Goal: Task Accomplishment & Management: Complete application form

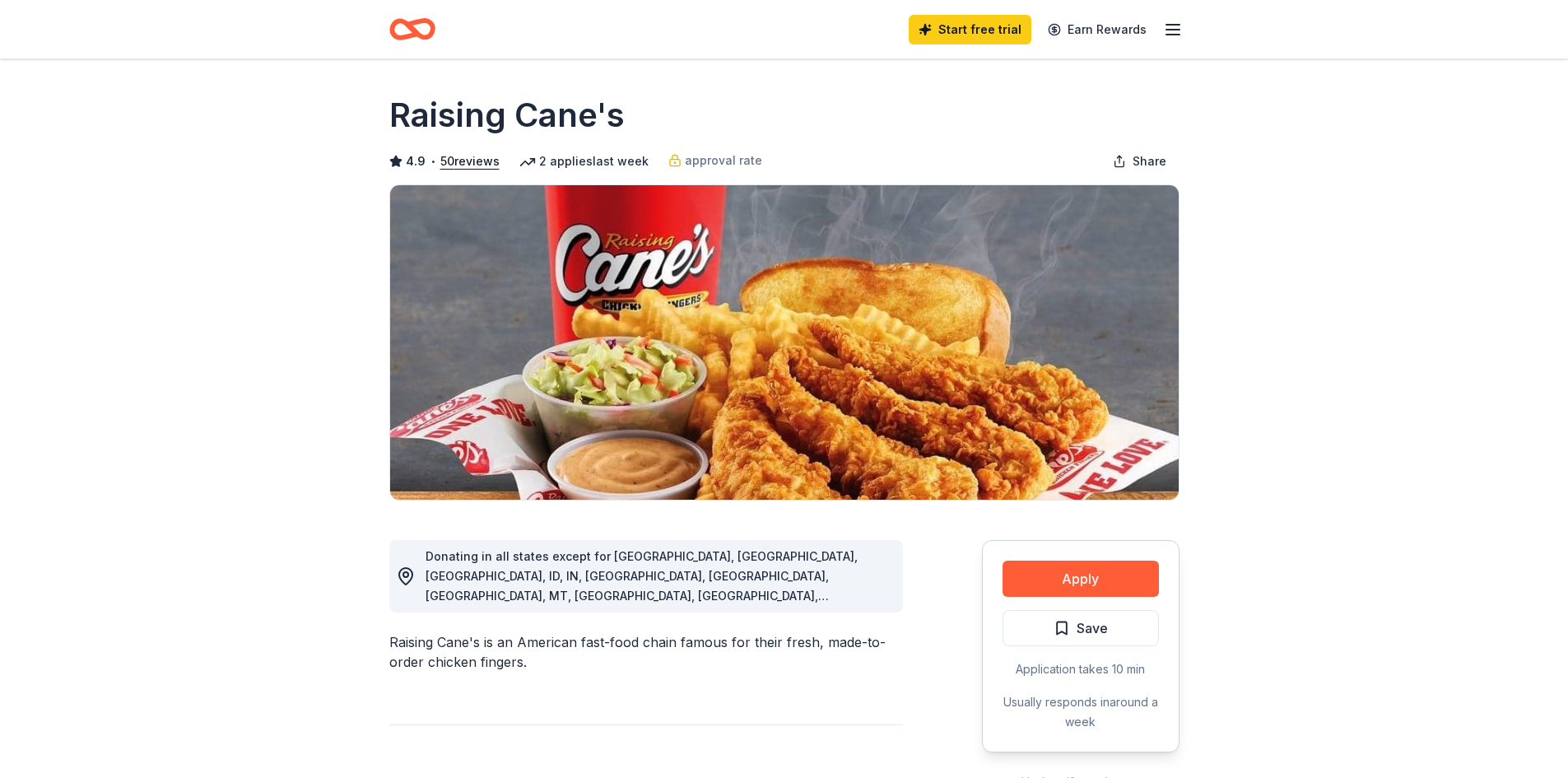
click at [416, 22] on icon "Home" at bounding box center [419, 29] width 25 height 17
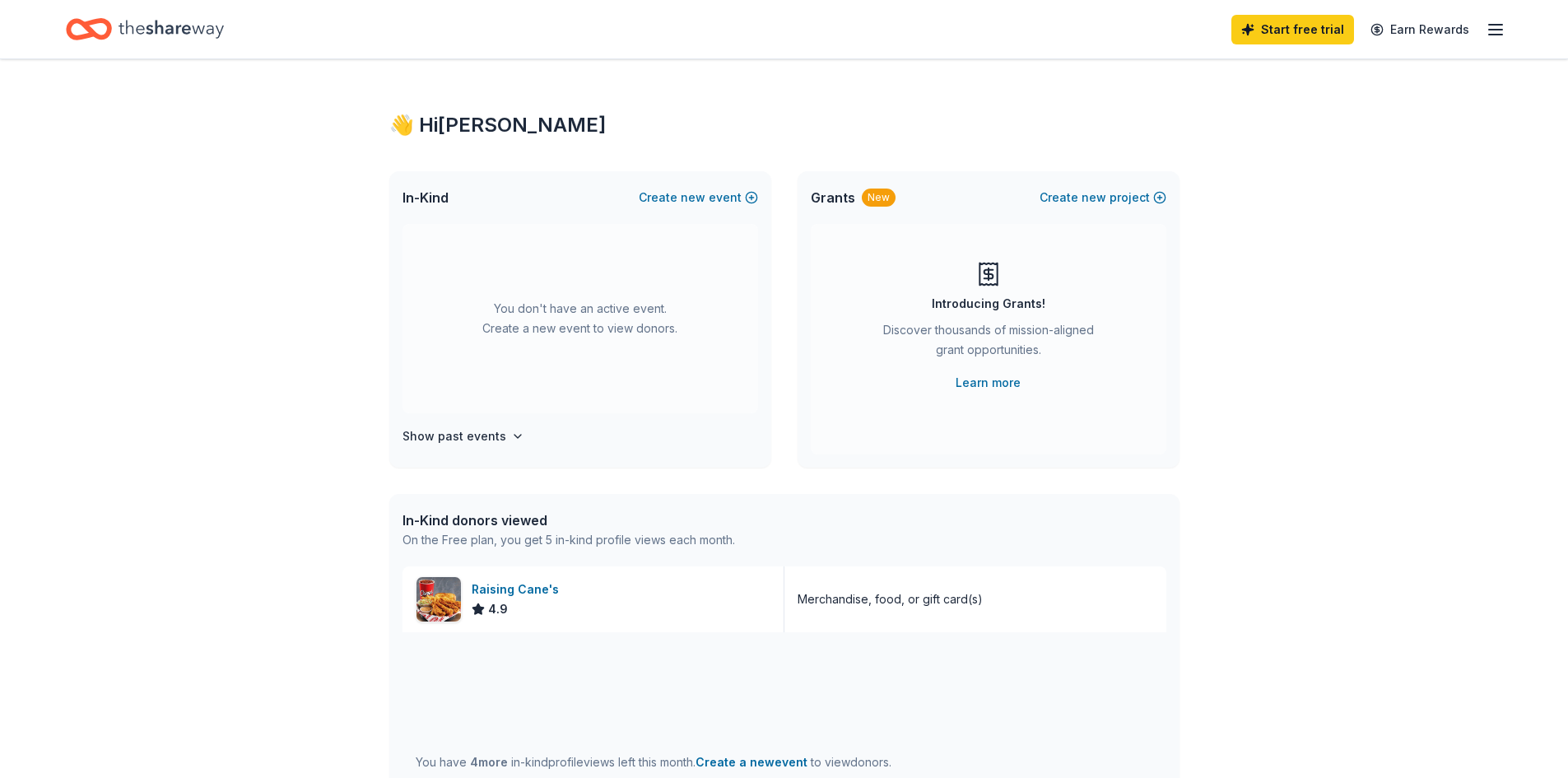
click at [130, 29] on icon "Home" at bounding box center [171, 29] width 105 height 34
click at [1497, 26] on icon "button" at bounding box center [1495, 29] width 19 height 19
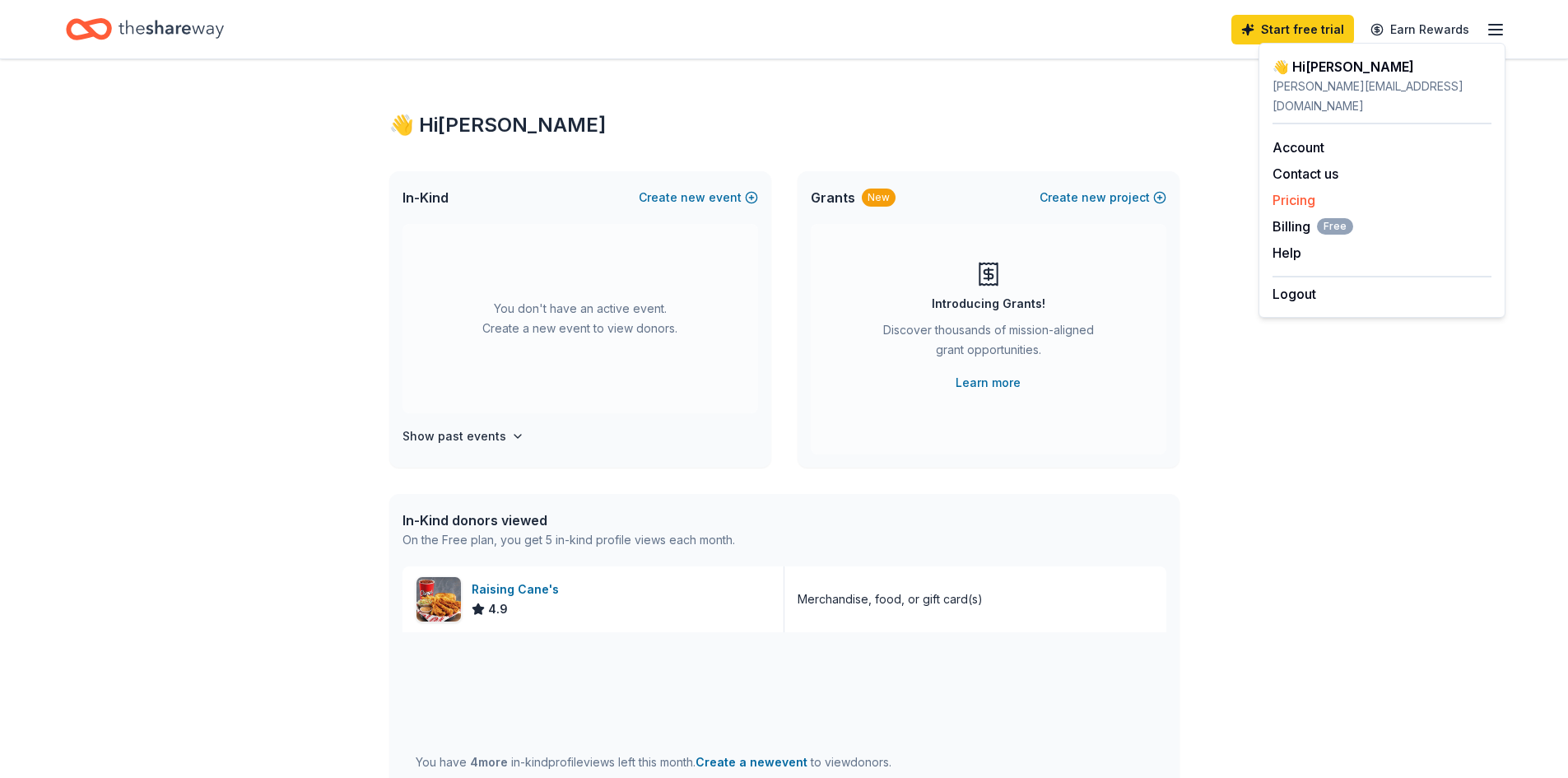
click at [1303, 192] on link "Pricing" at bounding box center [1293, 200] width 43 height 17
click at [1293, 192] on link "Pricing" at bounding box center [1293, 200] width 43 height 17
click at [1294, 192] on link "Pricing" at bounding box center [1293, 200] width 43 height 17
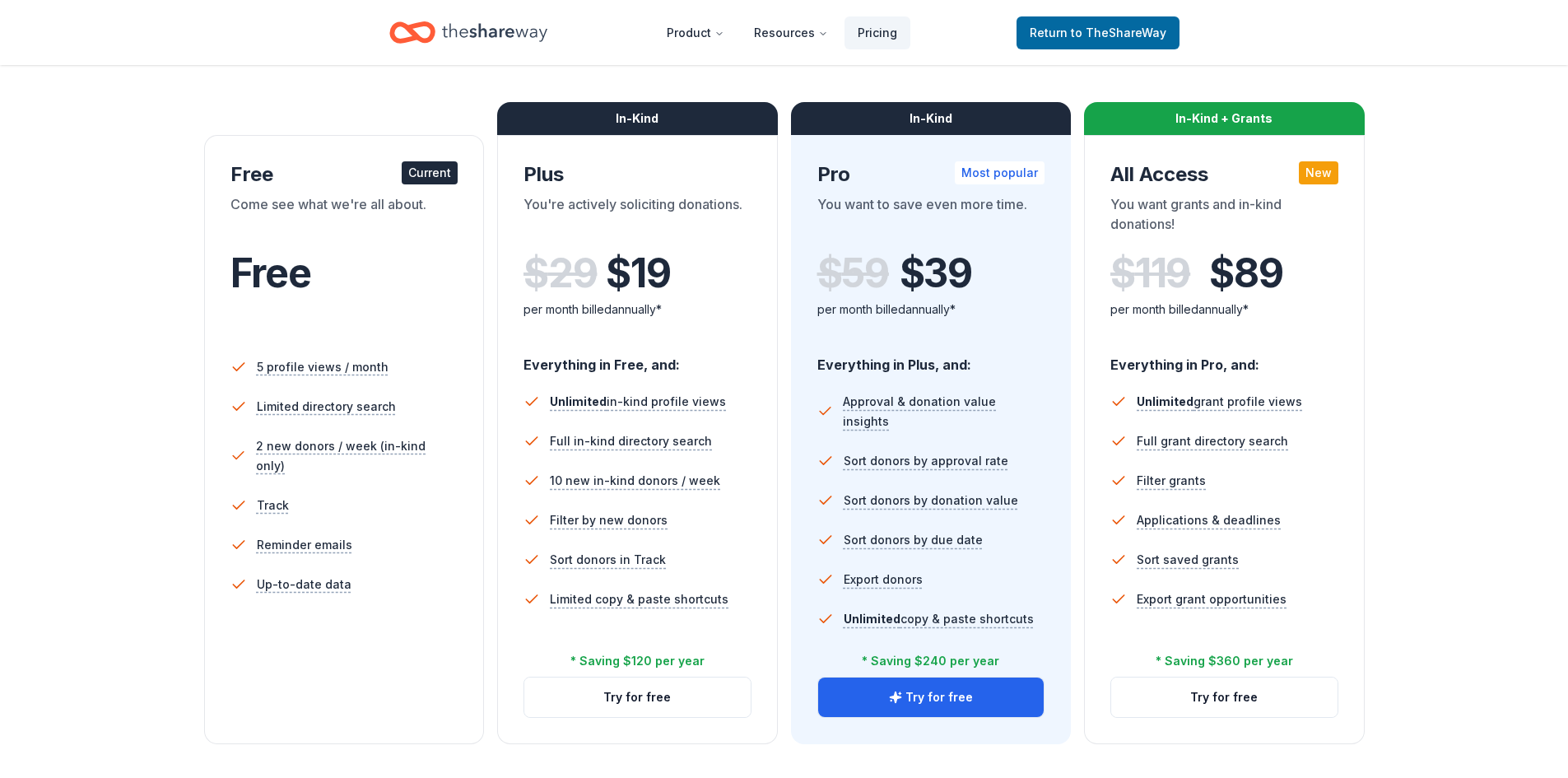
scroll to position [247, 0]
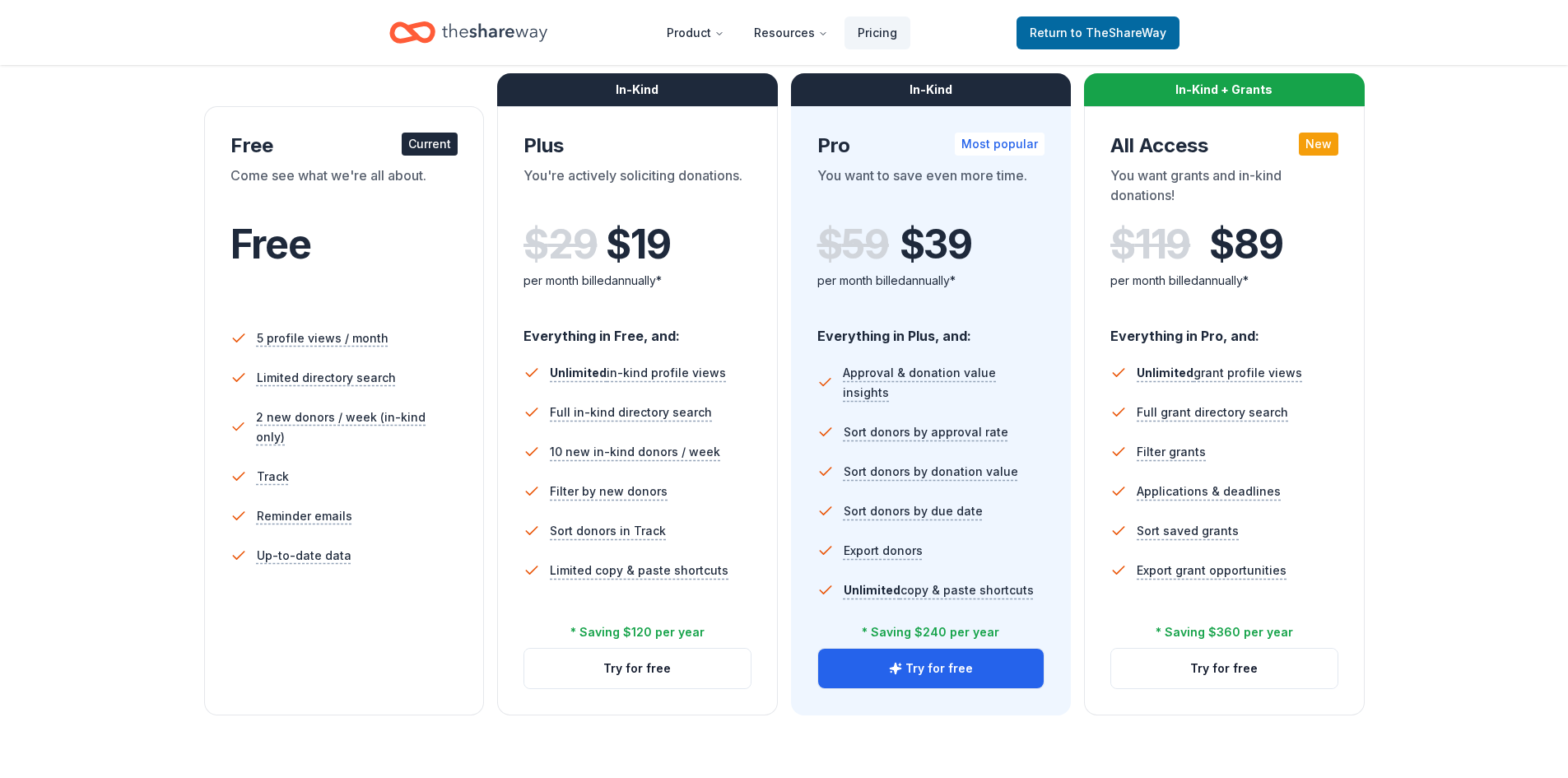
click at [464, 35] on icon "Home" at bounding box center [494, 33] width 105 height 34
click at [1075, 35] on span "Return to TheShareWay" at bounding box center [1098, 32] width 136 height 19
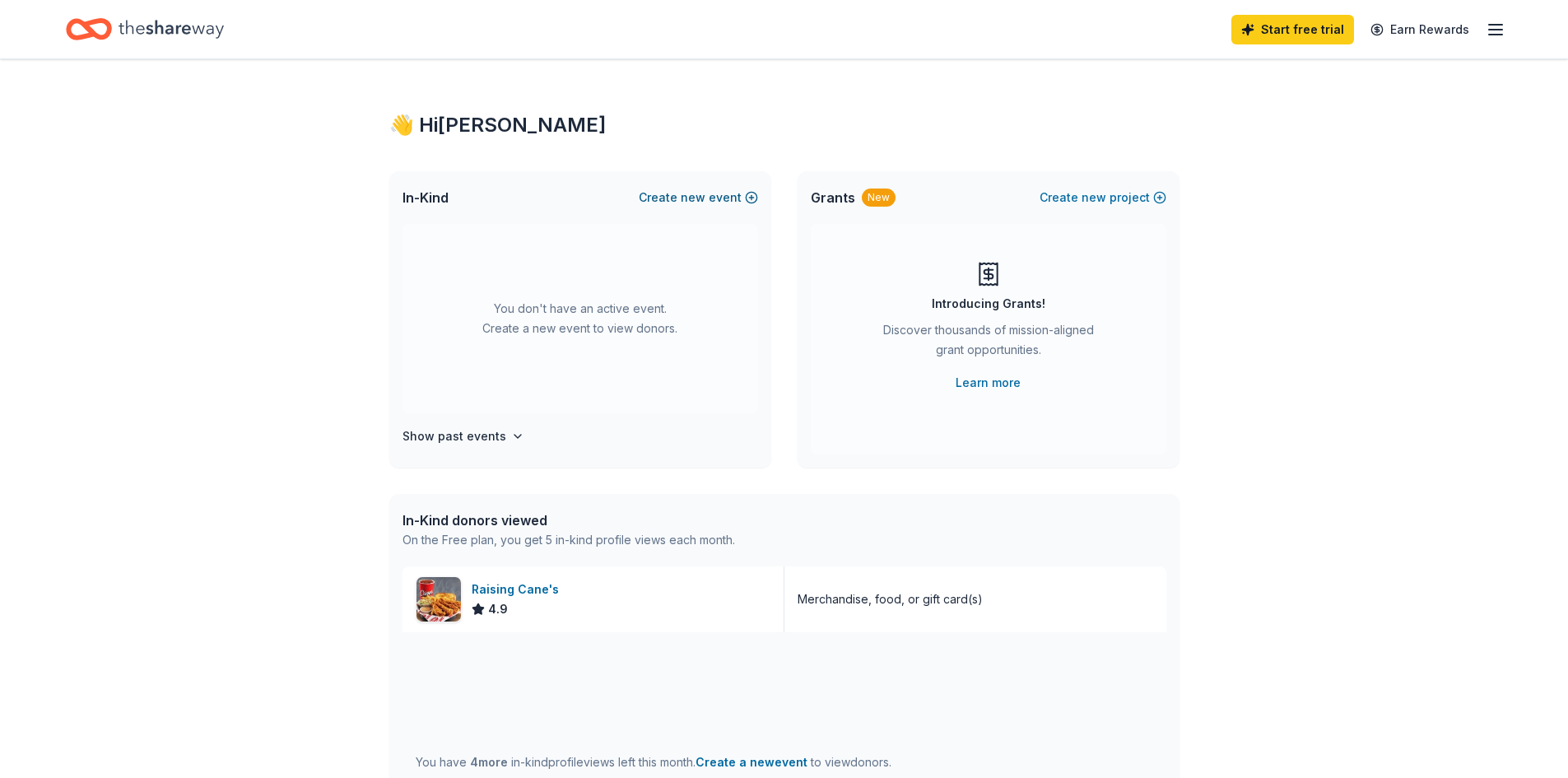
click at [712, 200] on button "Create new event" at bounding box center [698, 197] width 120 height 19
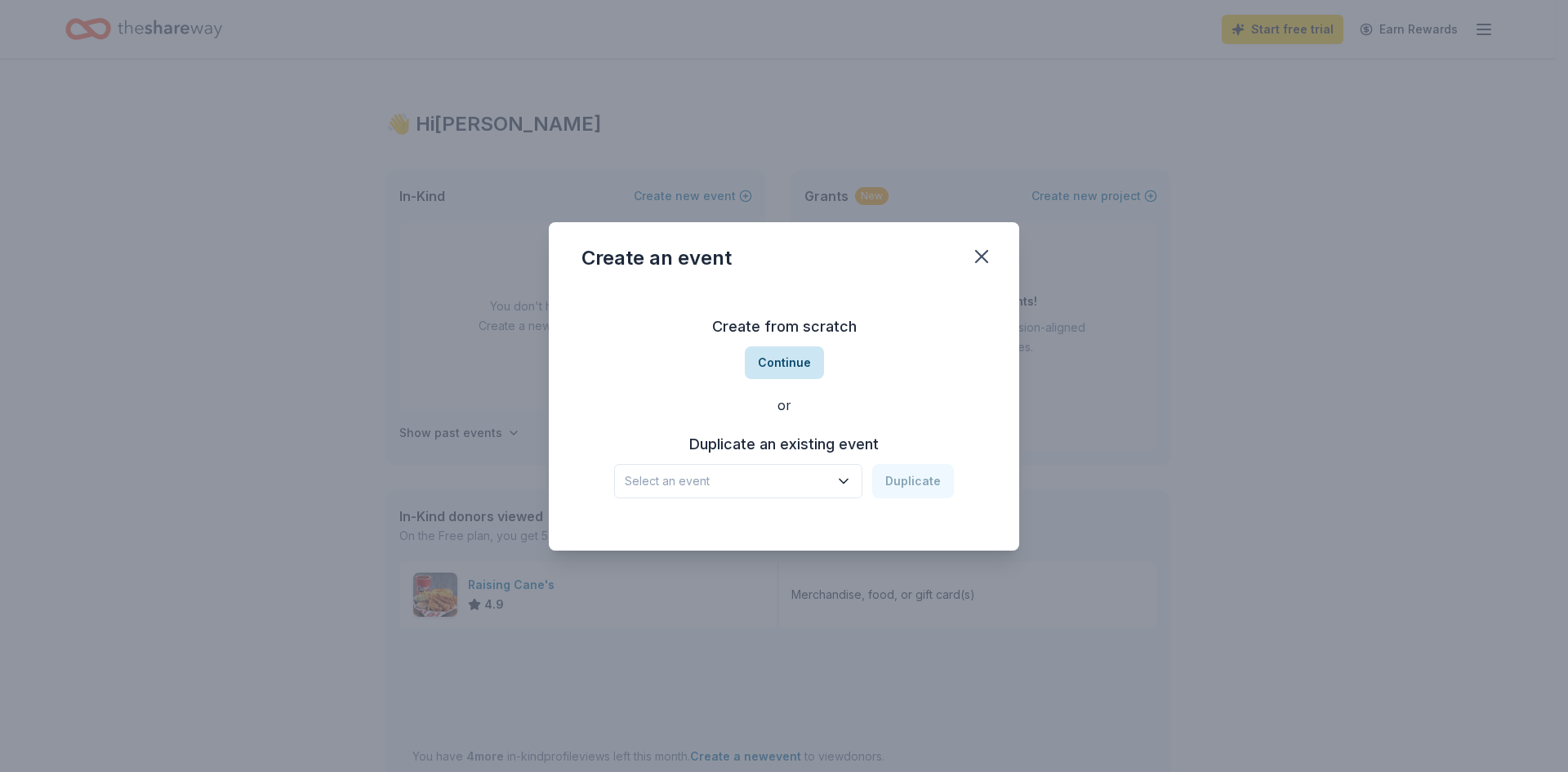
click at [773, 362] on button "Continue" at bounding box center [784, 362] width 79 height 33
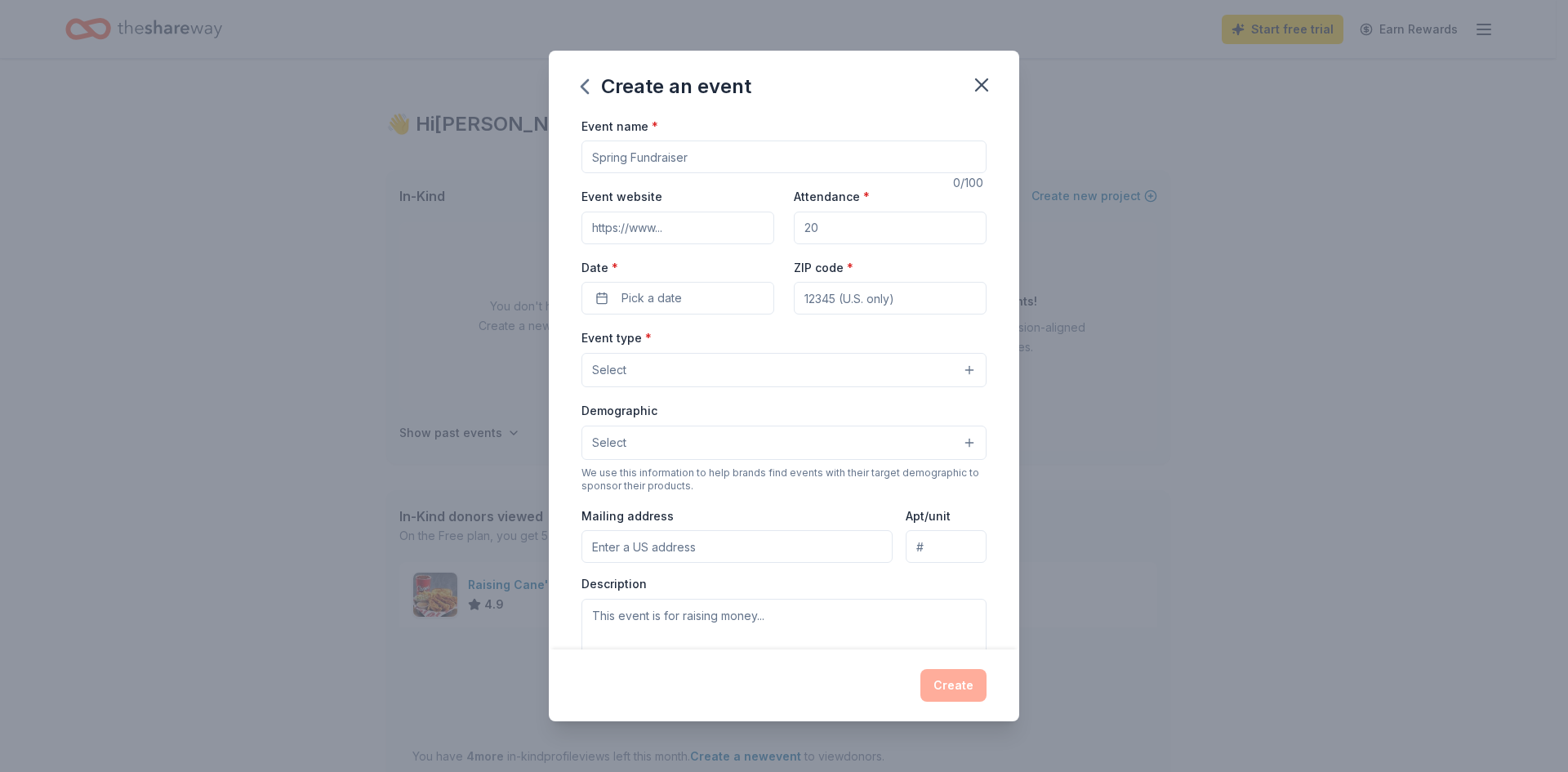
click at [724, 156] on input "Event name *" at bounding box center [784, 156] width 405 height 33
type input "2026 Tallahassee Gala"
click at [697, 232] on input "Event website" at bounding box center [677, 227] width 193 height 33
type input "[URL][DOMAIN_NAME]"
click at [832, 231] on input "Attendance *" at bounding box center [890, 227] width 193 height 33
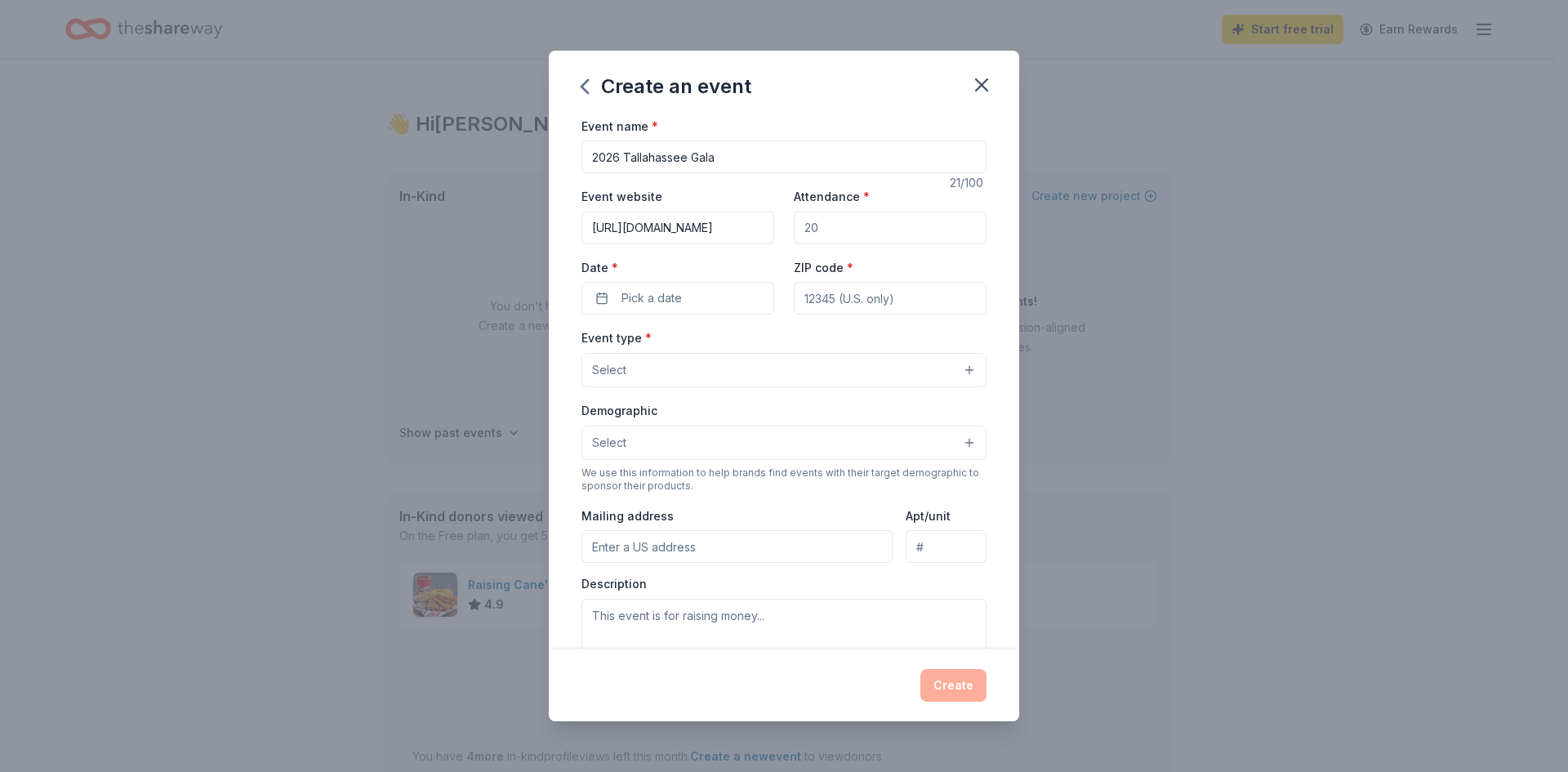
type input "350"
click at [673, 297] on span "Pick a date" at bounding box center [652, 297] width 60 height 19
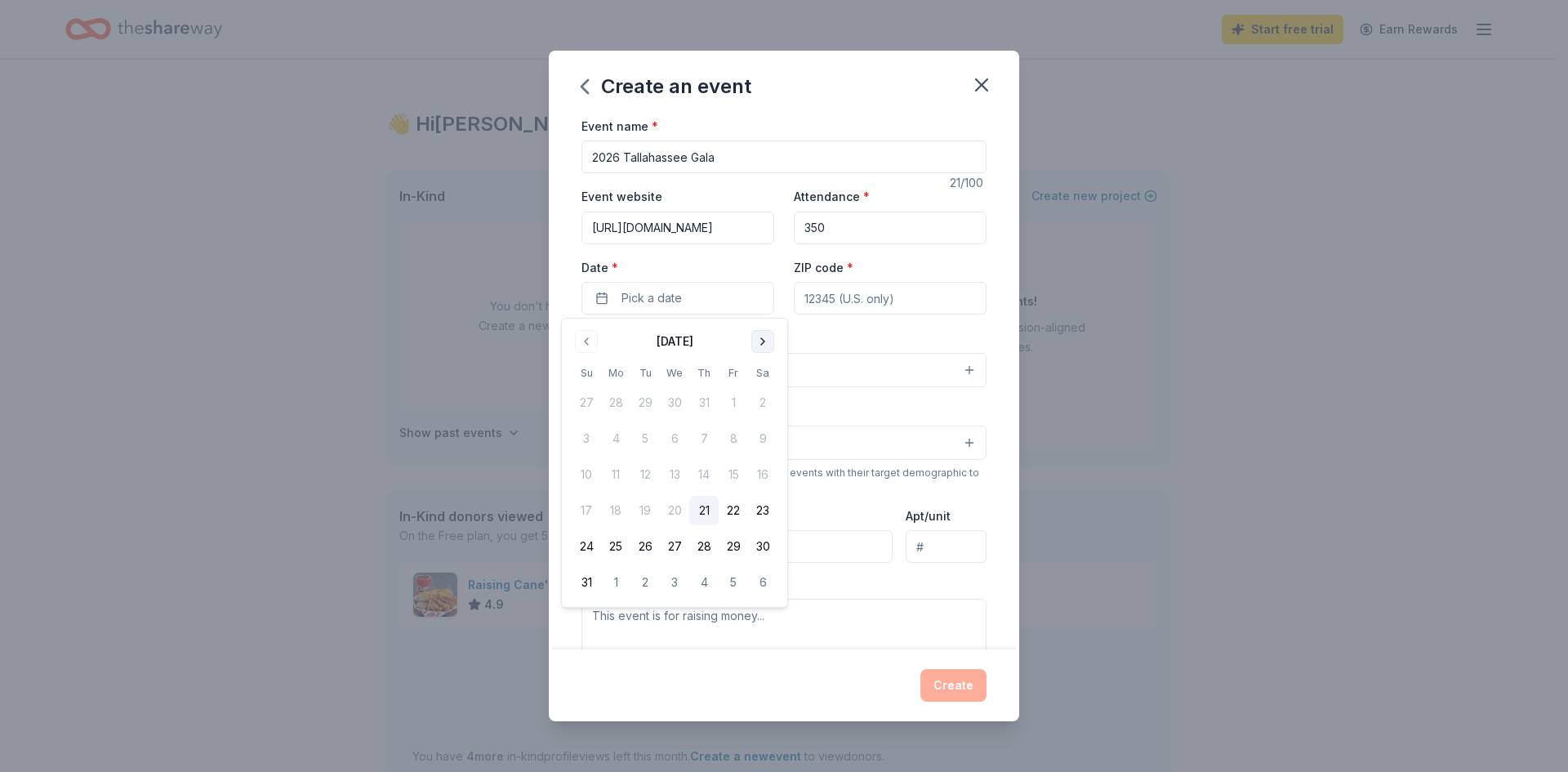
click at [765, 339] on button "Go to next month" at bounding box center [762, 341] width 23 height 23
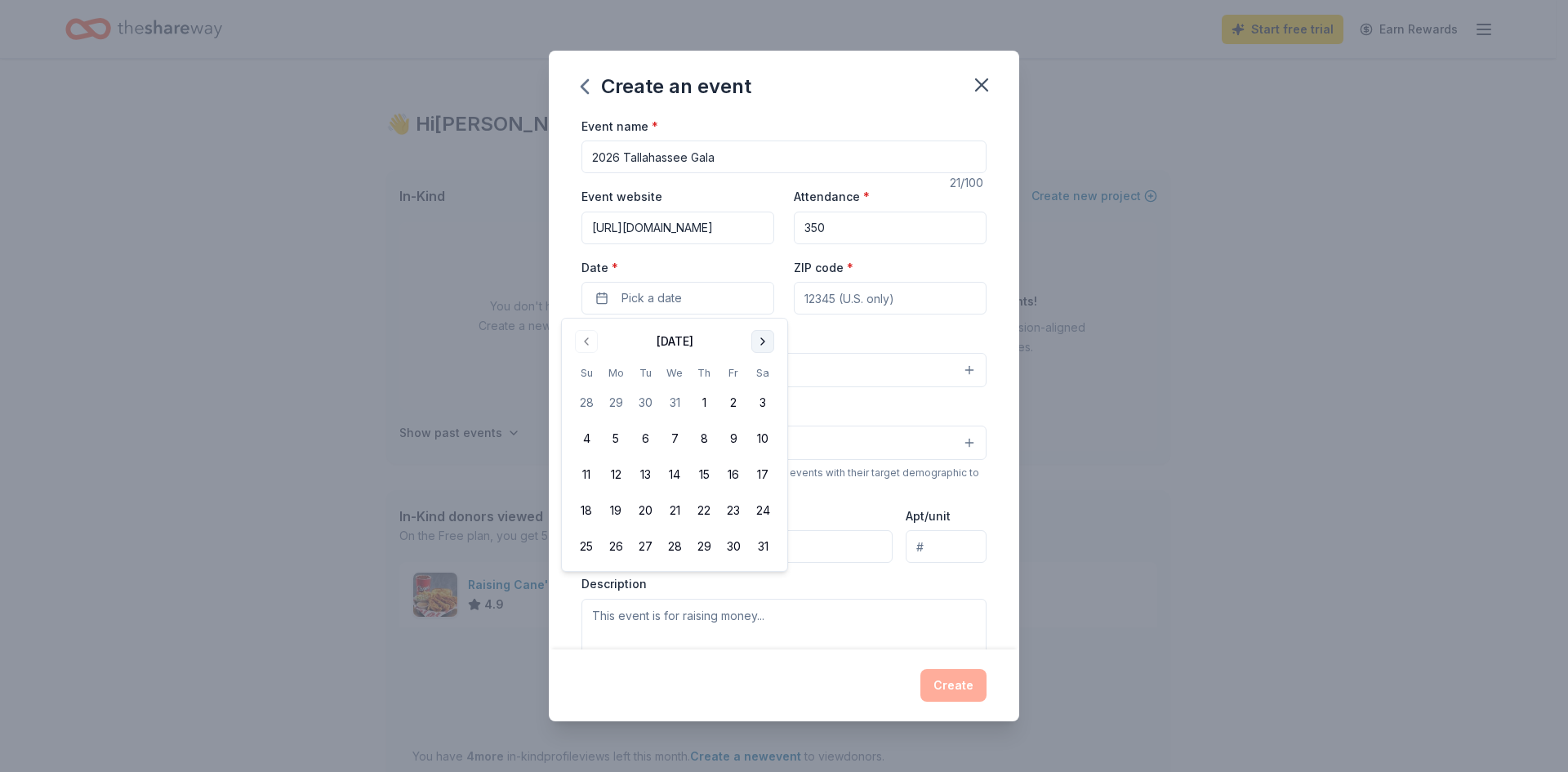
click at [765, 339] on button "Go to next month" at bounding box center [762, 341] width 23 height 23
click at [762, 401] on button "7" at bounding box center [762, 402] width 29 height 29
click at [916, 302] on input "ZIP code *" at bounding box center [890, 297] width 193 height 33
type input "32301"
click at [784, 368] on button "Select" at bounding box center [784, 369] width 405 height 34
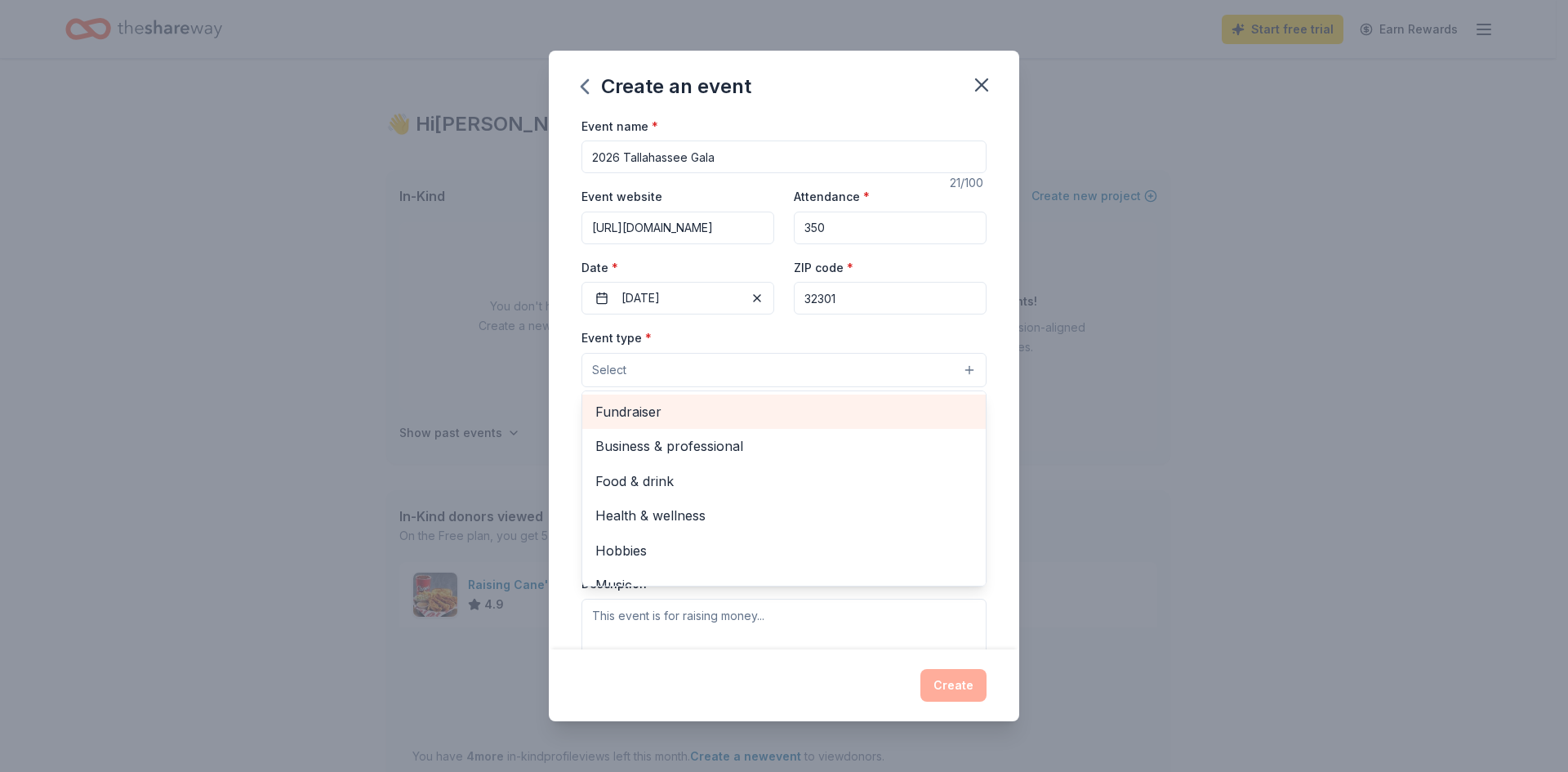
click at [747, 416] on span "Fundraiser" at bounding box center [784, 411] width 378 height 21
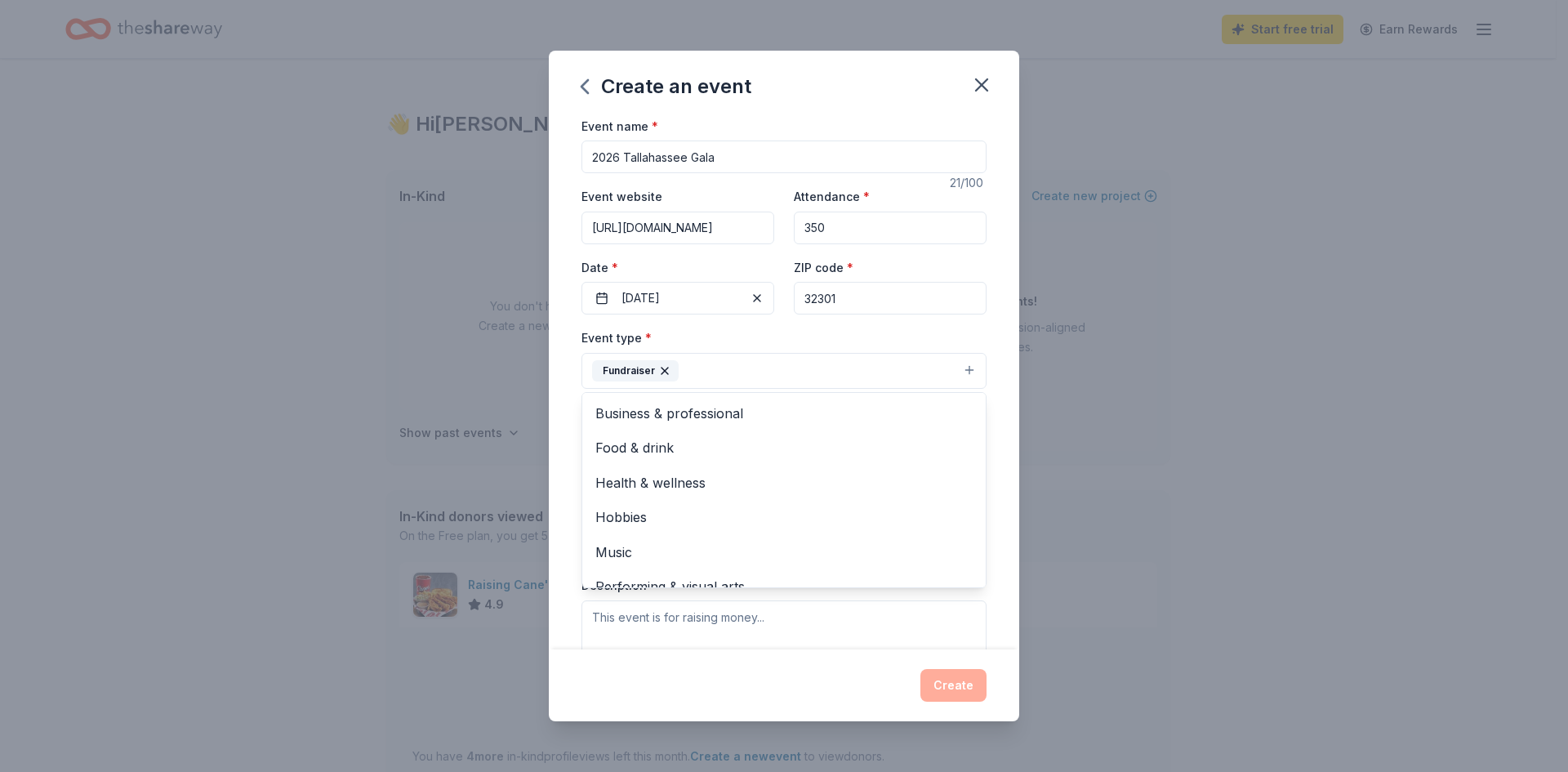
click at [779, 368] on button "Fundraiser" at bounding box center [784, 370] width 405 height 36
click at [855, 437] on button "Select" at bounding box center [784, 444] width 405 height 34
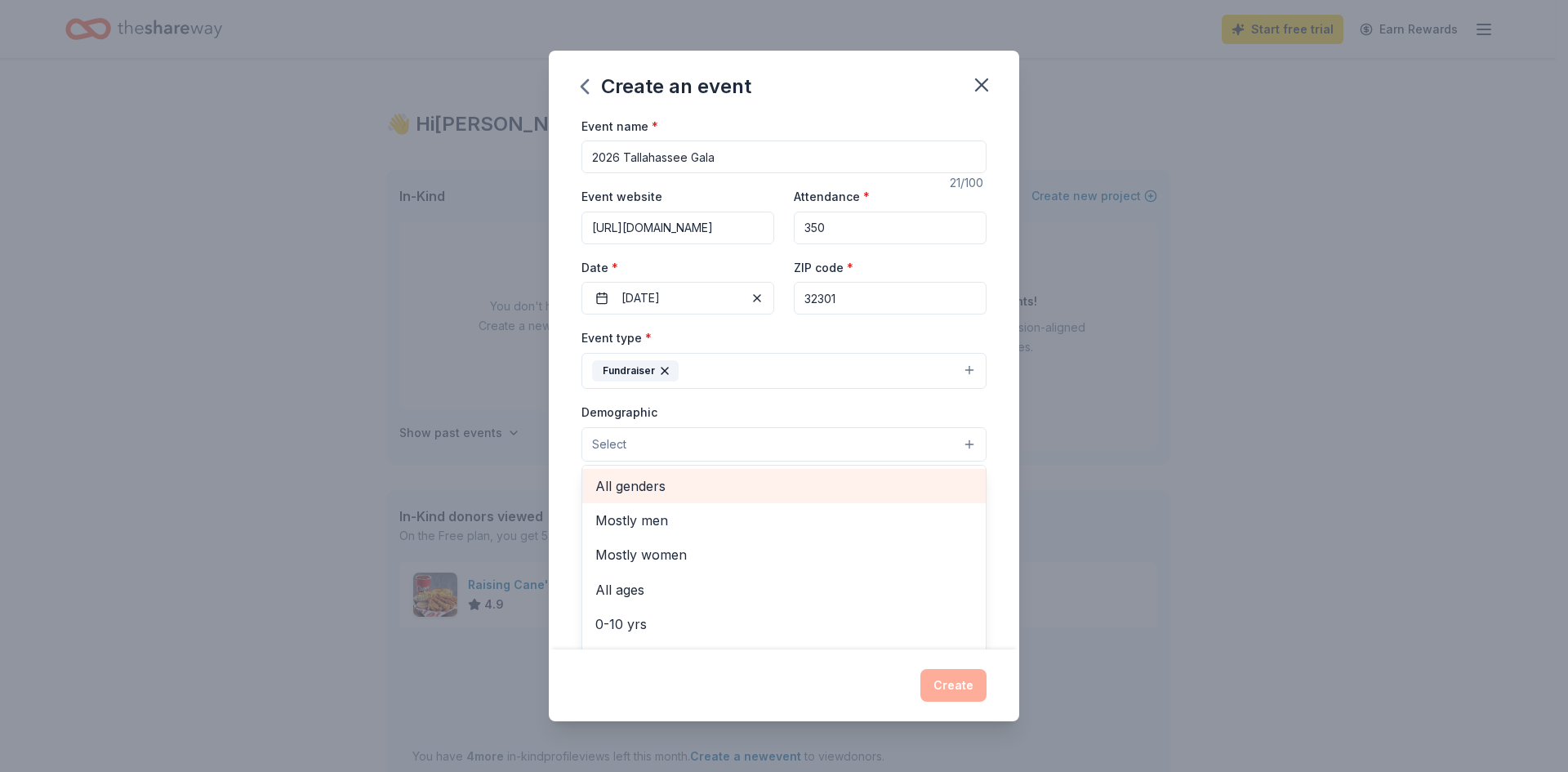
click at [648, 486] on span "All genders" at bounding box center [784, 485] width 378 height 21
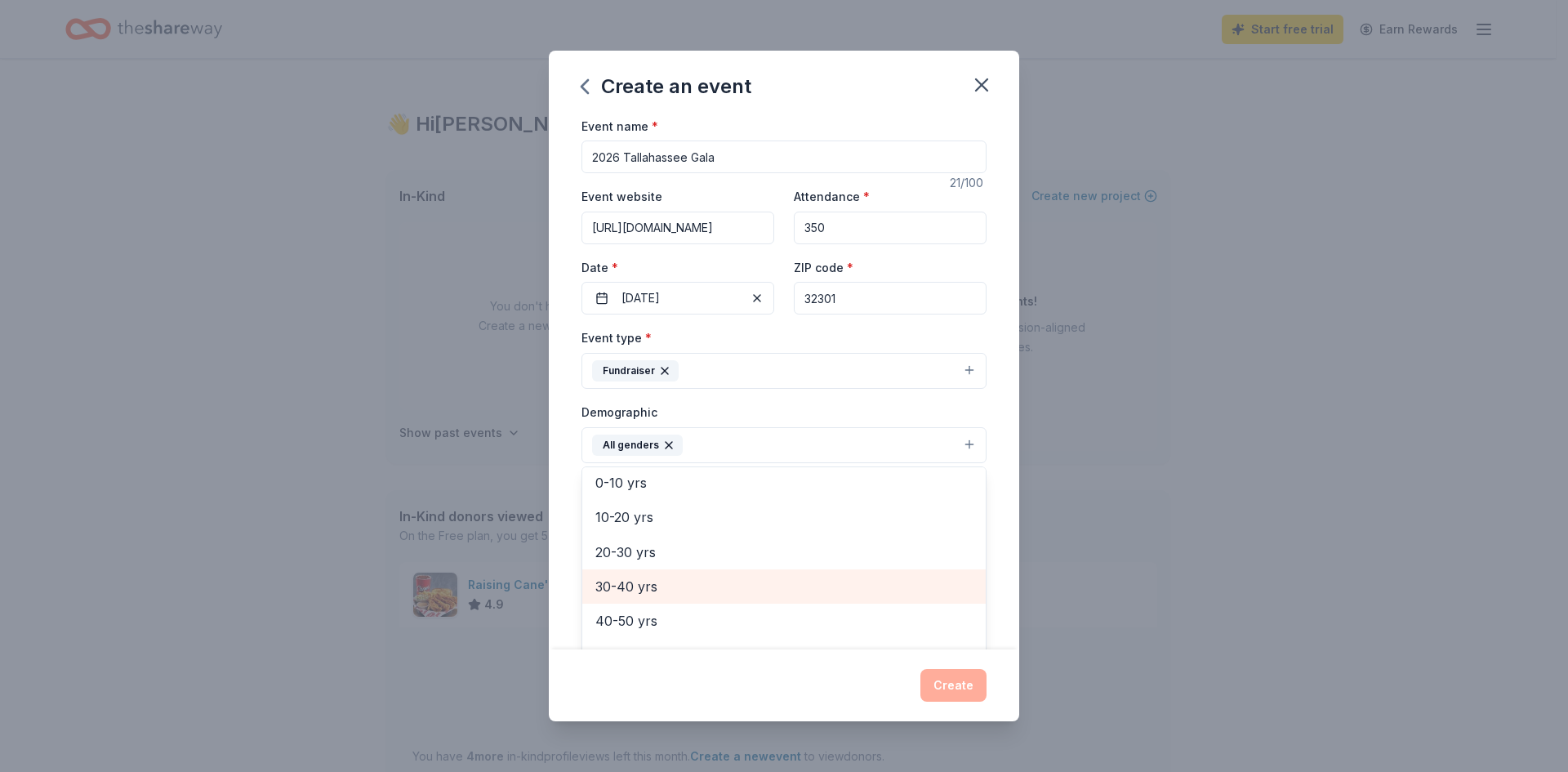
scroll to position [82, 0]
click at [655, 579] on span "20-30 yrs" at bounding box center [784, 578] width 378 height 21
click at [655, 579] on span "30-40 yrs" at bounding box center [784, 578] width 378 height 21
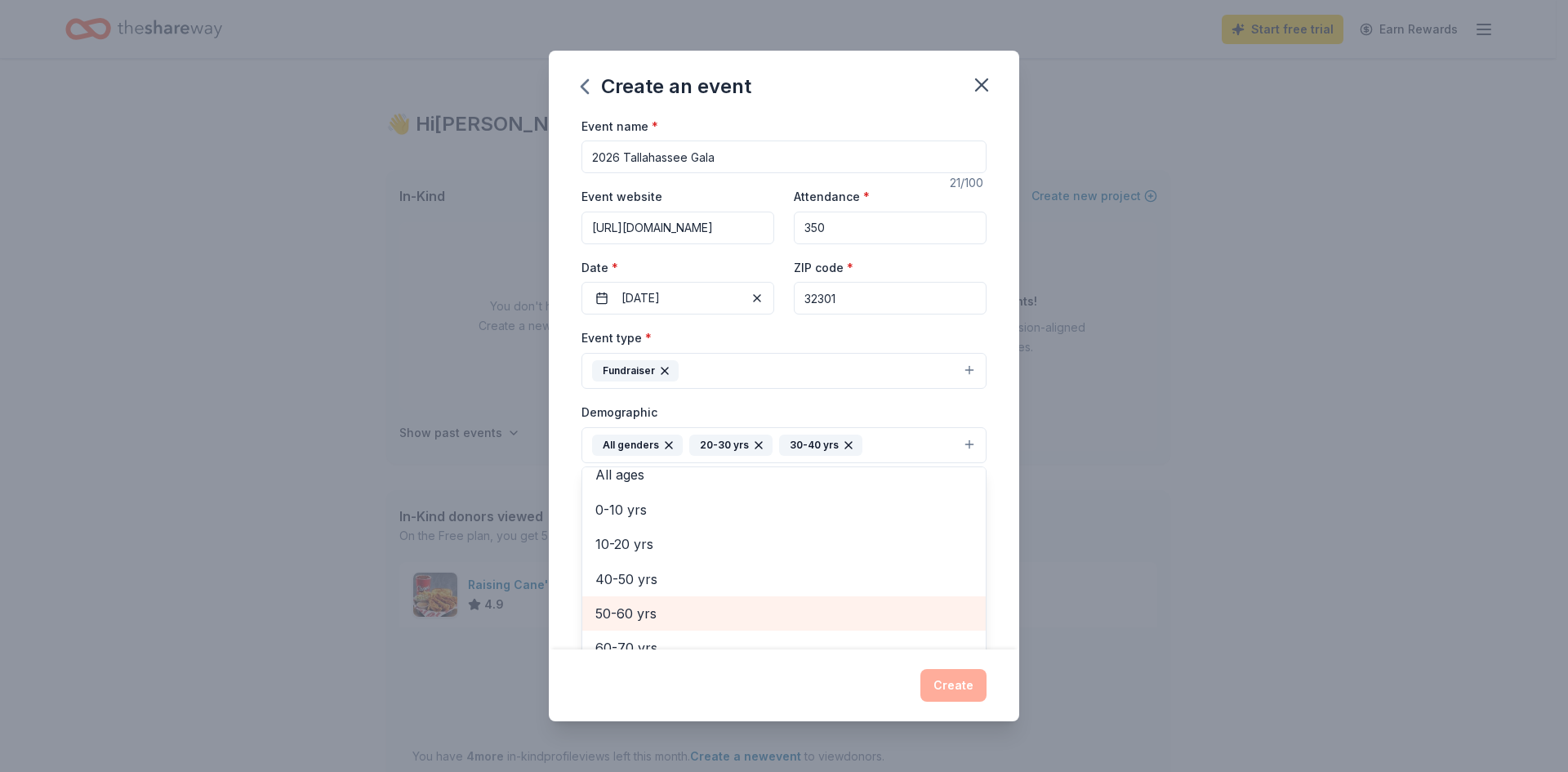
click at [649, 606] on span "50-60 yrs" at bounding box center [784, 612] width 378 height 21
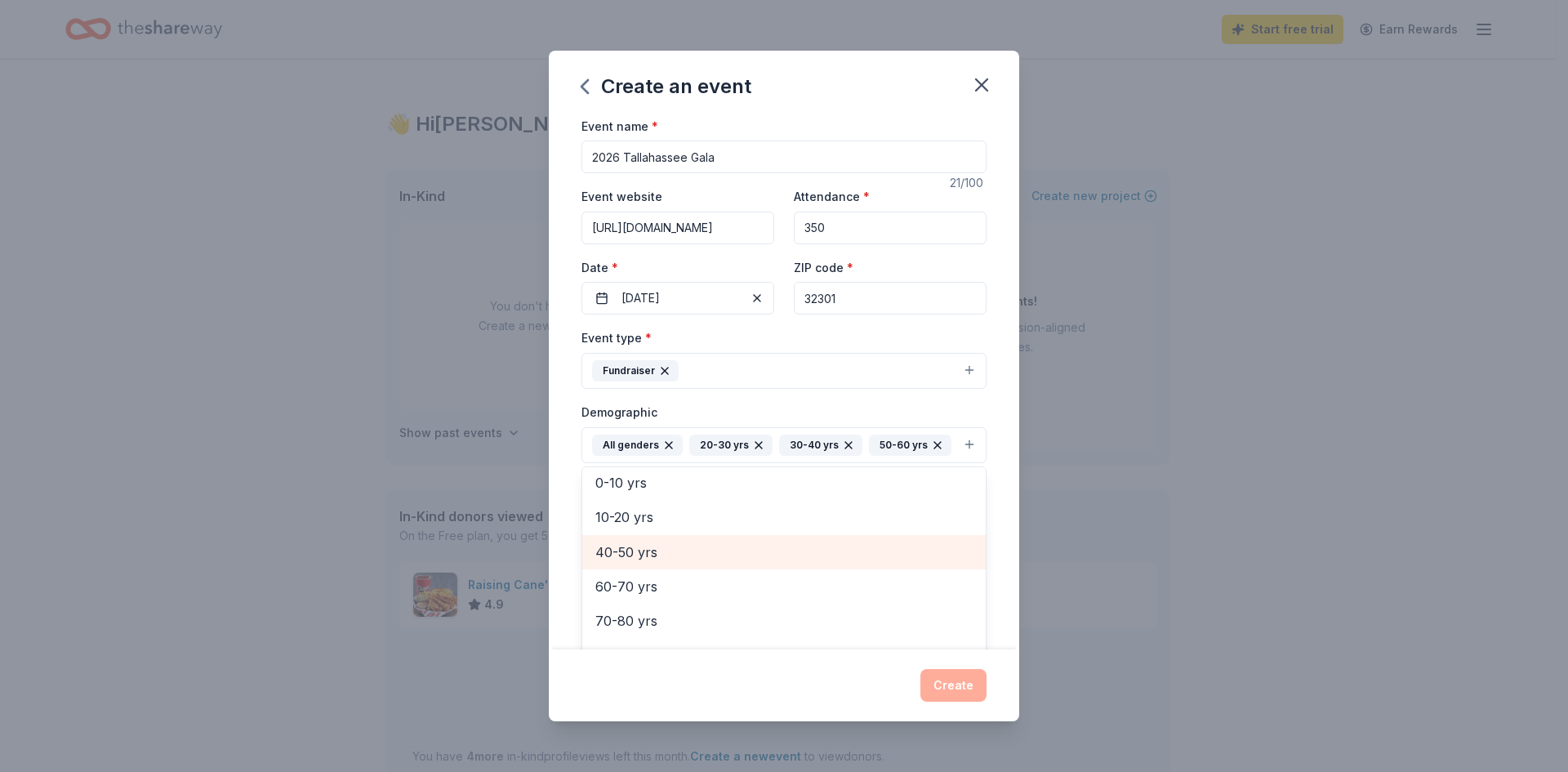
scroll to position [124, 0]
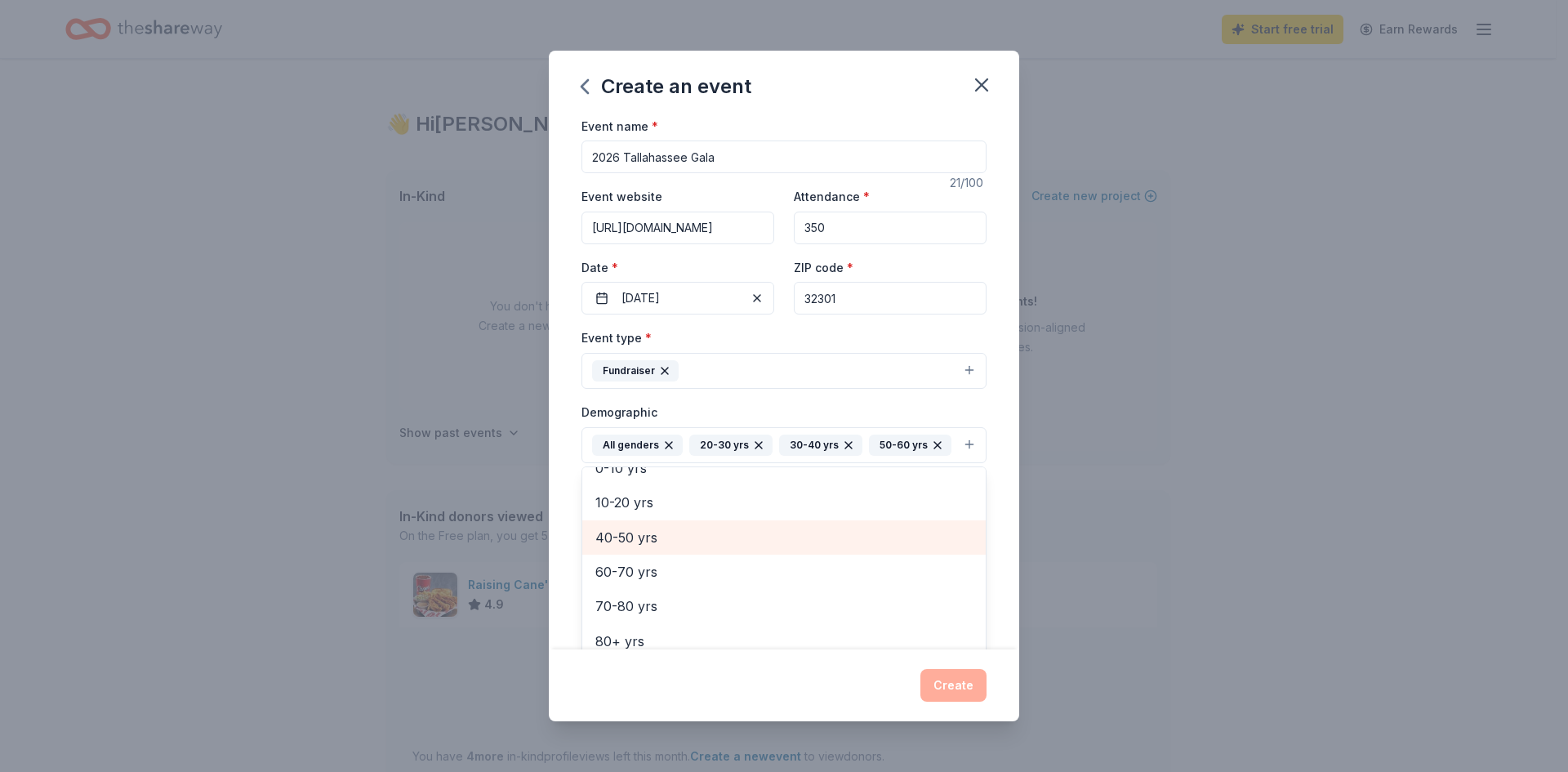
click at [633, 548] on span "40-50 yrs" at bounding box center [784, 536] width 378 height 21
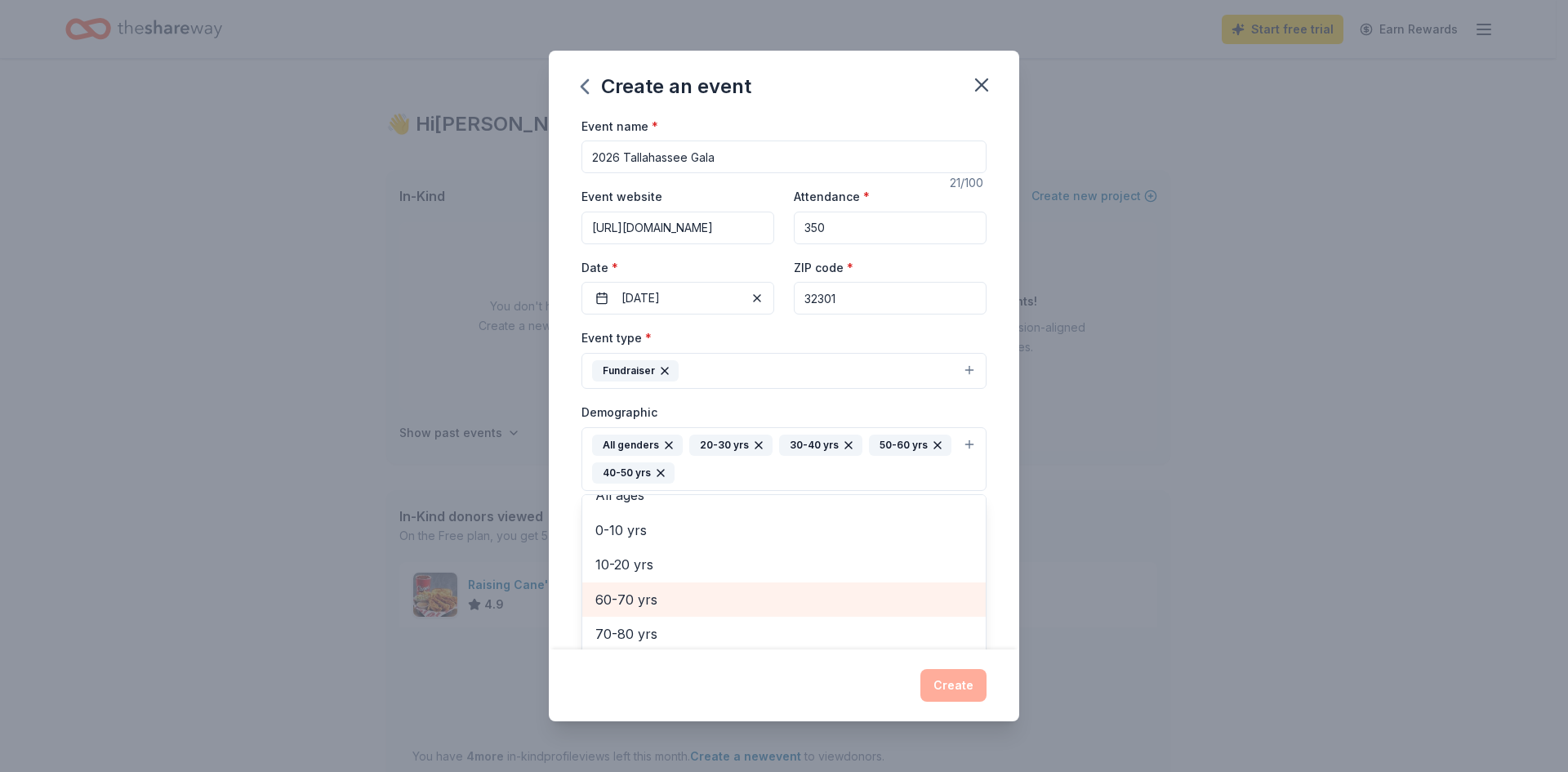
click at [628, 599] on span "60-70 yrs" at bounding box center [784, 599] width 378 height 21
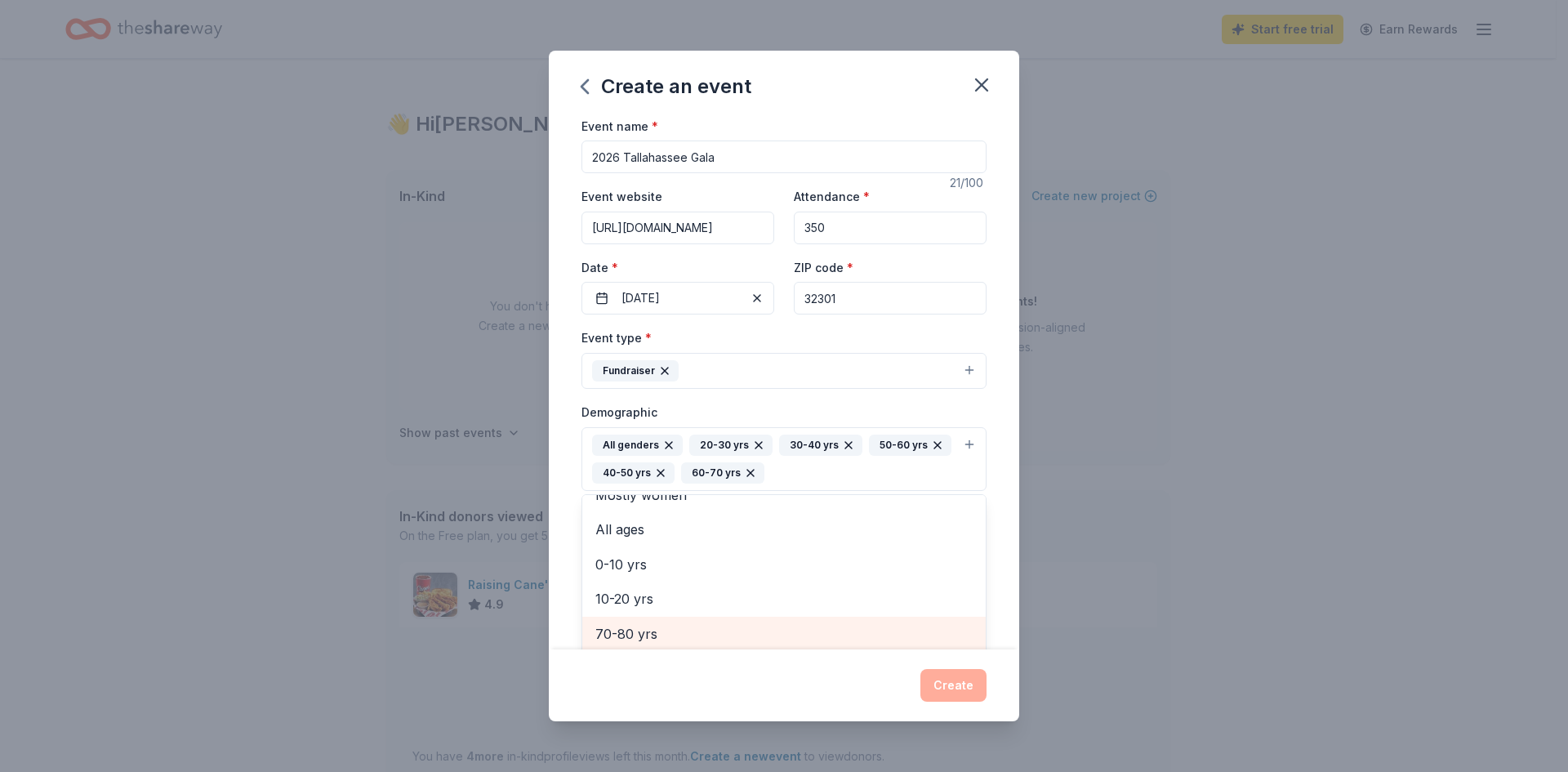
scroll to position [2, 0]
click at [627, 627] on span "70-80 yrs" at bounding box center [784, 632] width 378 height 21
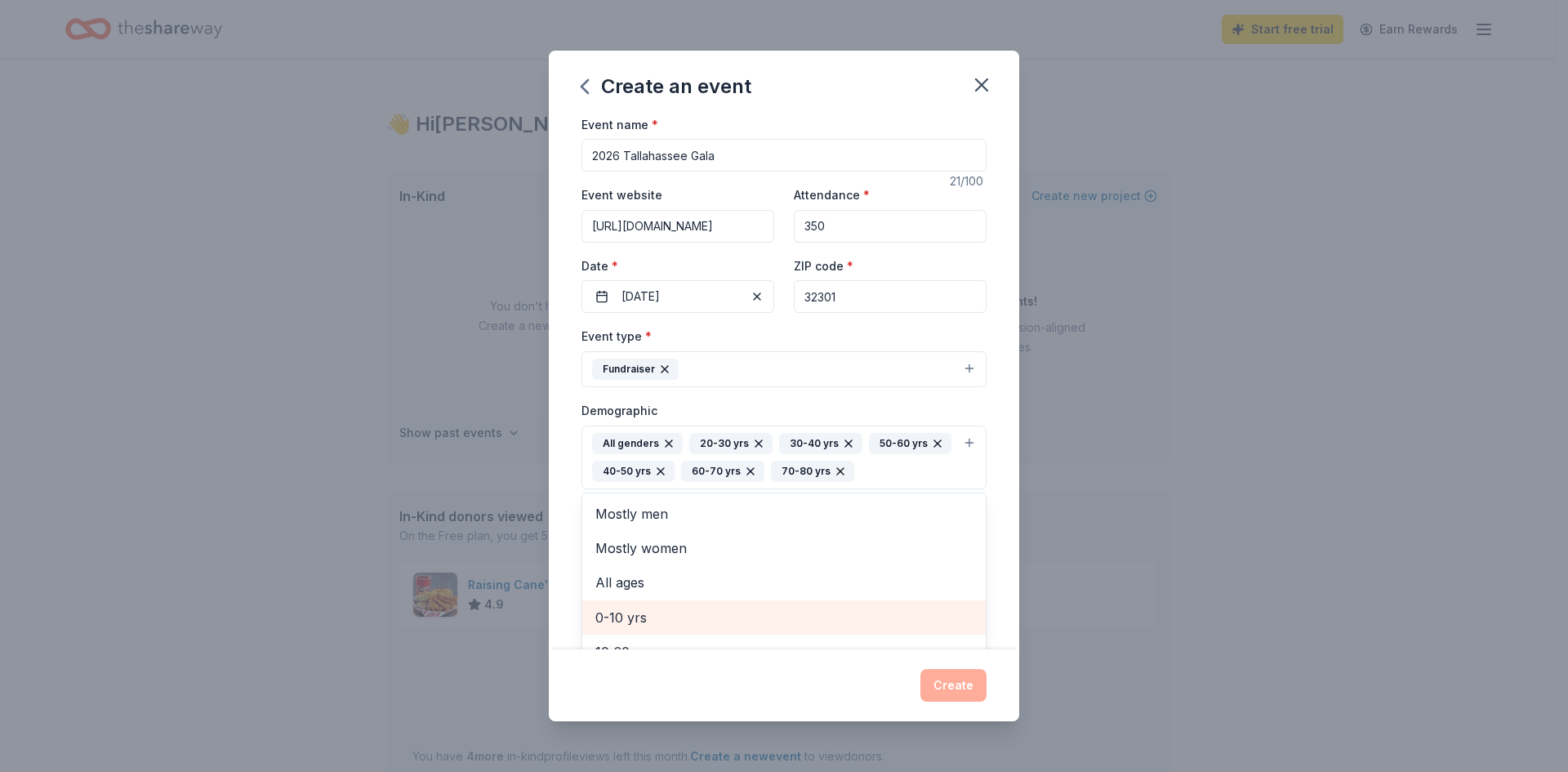
scroll to position [19, 0]
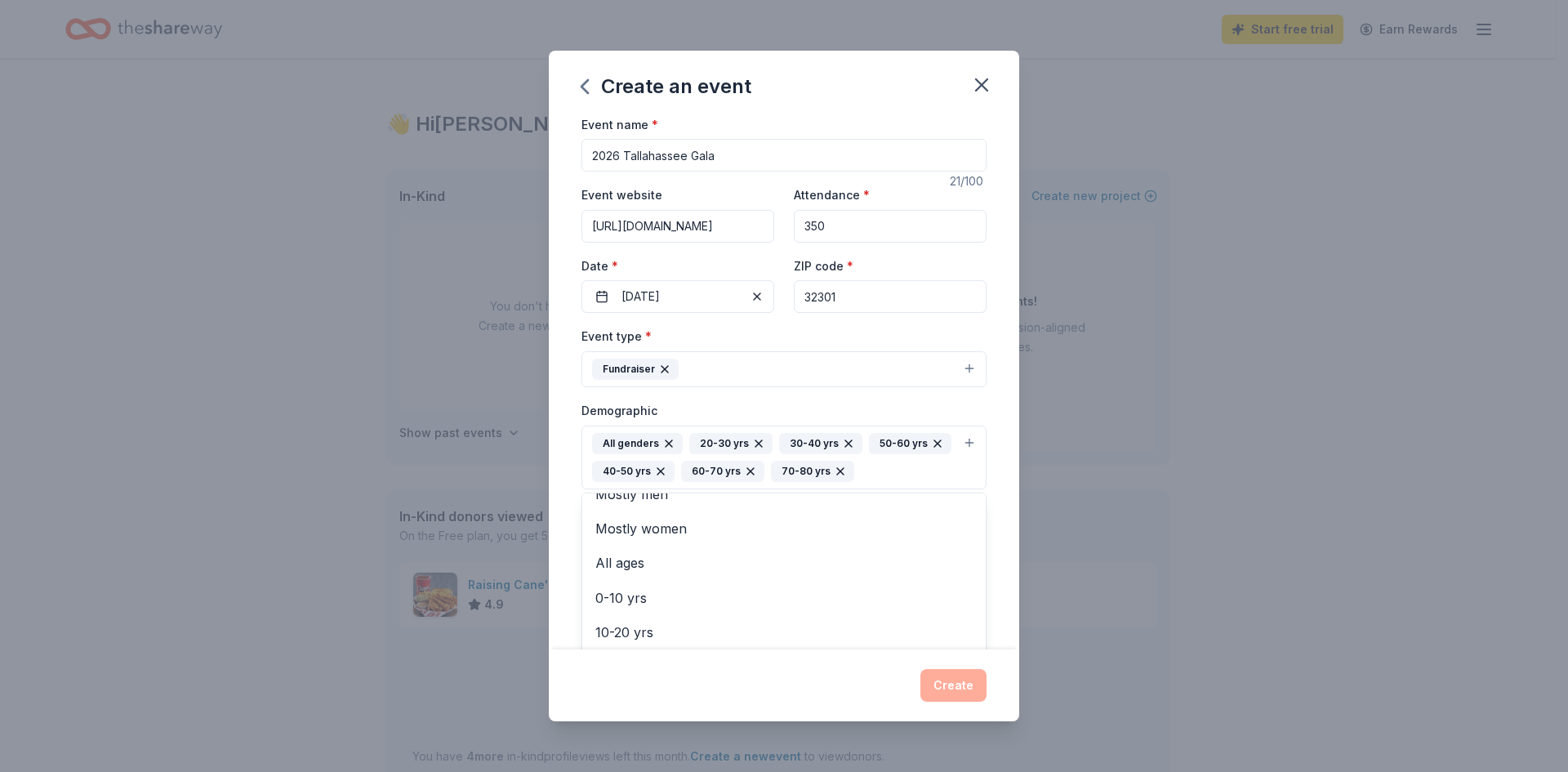
click at [556, 490] on div "Event name * 2026 [GEOGRAPHIC_DATA] Gala 21 /100 Event website [URL][DOMAIN_NAM…" at bounding box center [784, 383] width 470 height 534
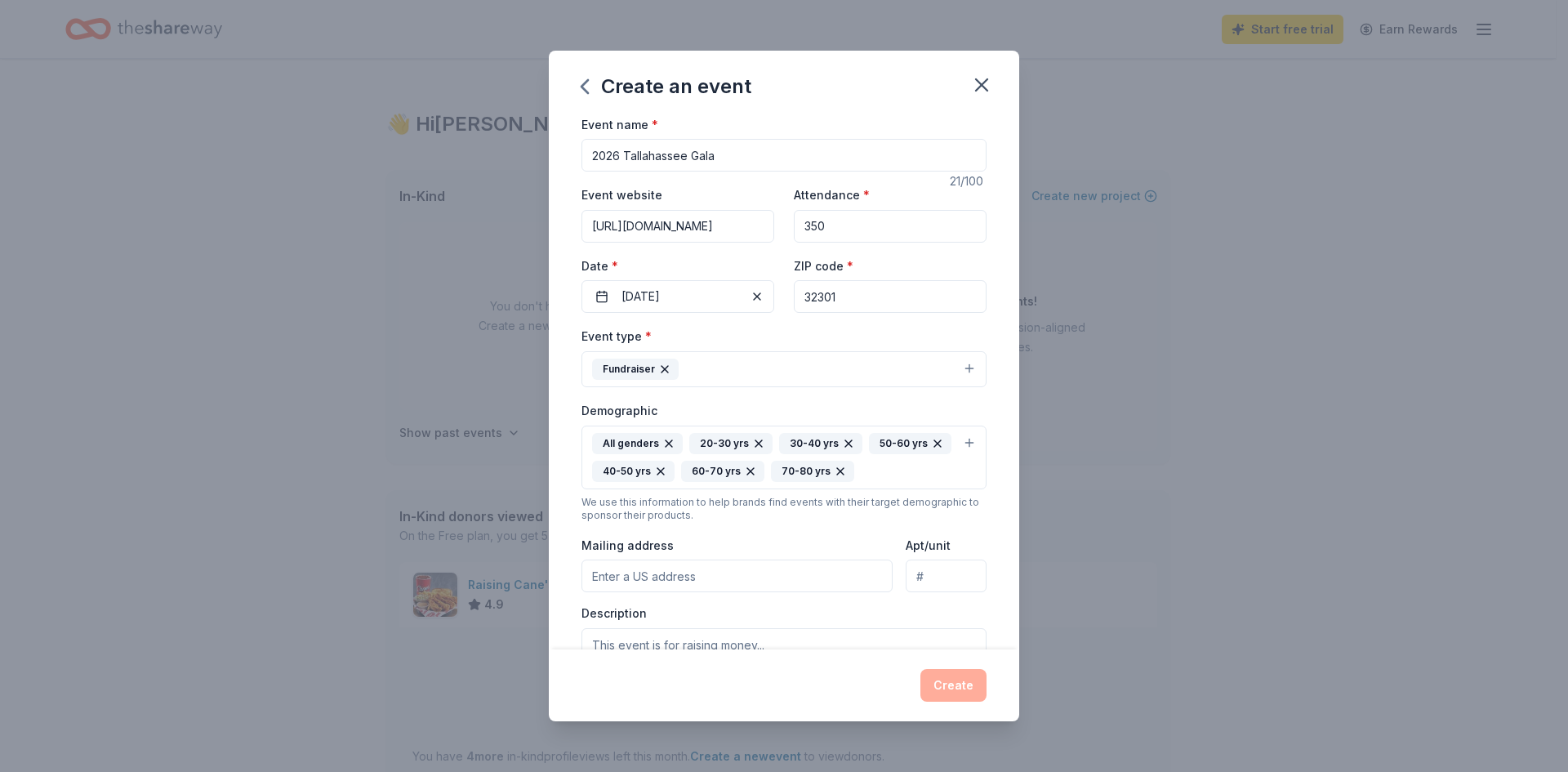
click at [604, 580] on input "Mailing address" at bounding box center [737, 576] width 311 height 33
click at [569, 621] on div "Event name * 2026 [GEOGRAPHIC_DATA] Gala 21 /100 Event website [URL][DOMAIN_NAM…" at bounding box center [784, 383] width 470 height 534
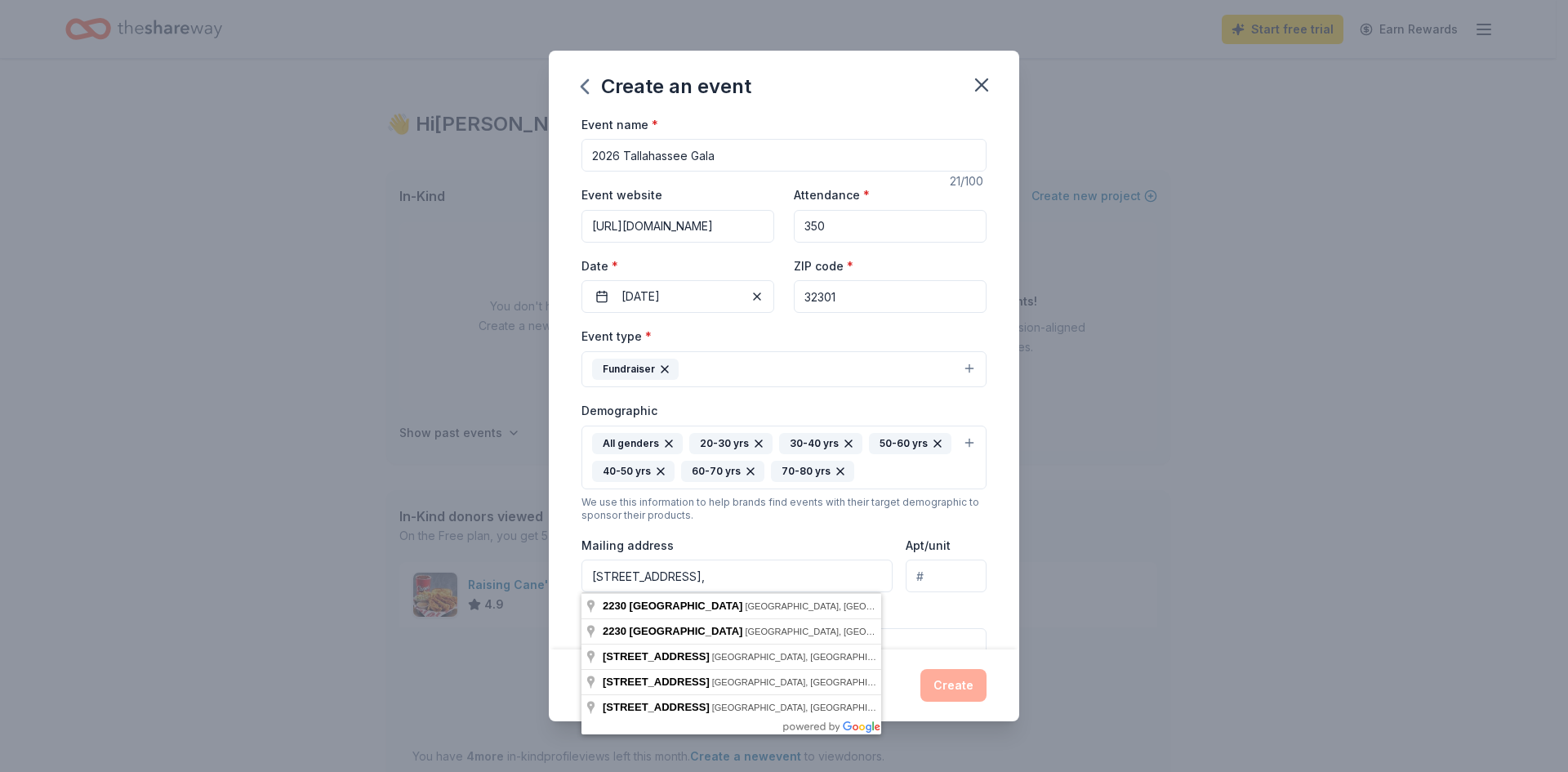
click at [741, 584] on input "[STREET_ADDRESS]," at bounding box center [737, 576] width 311 height 33
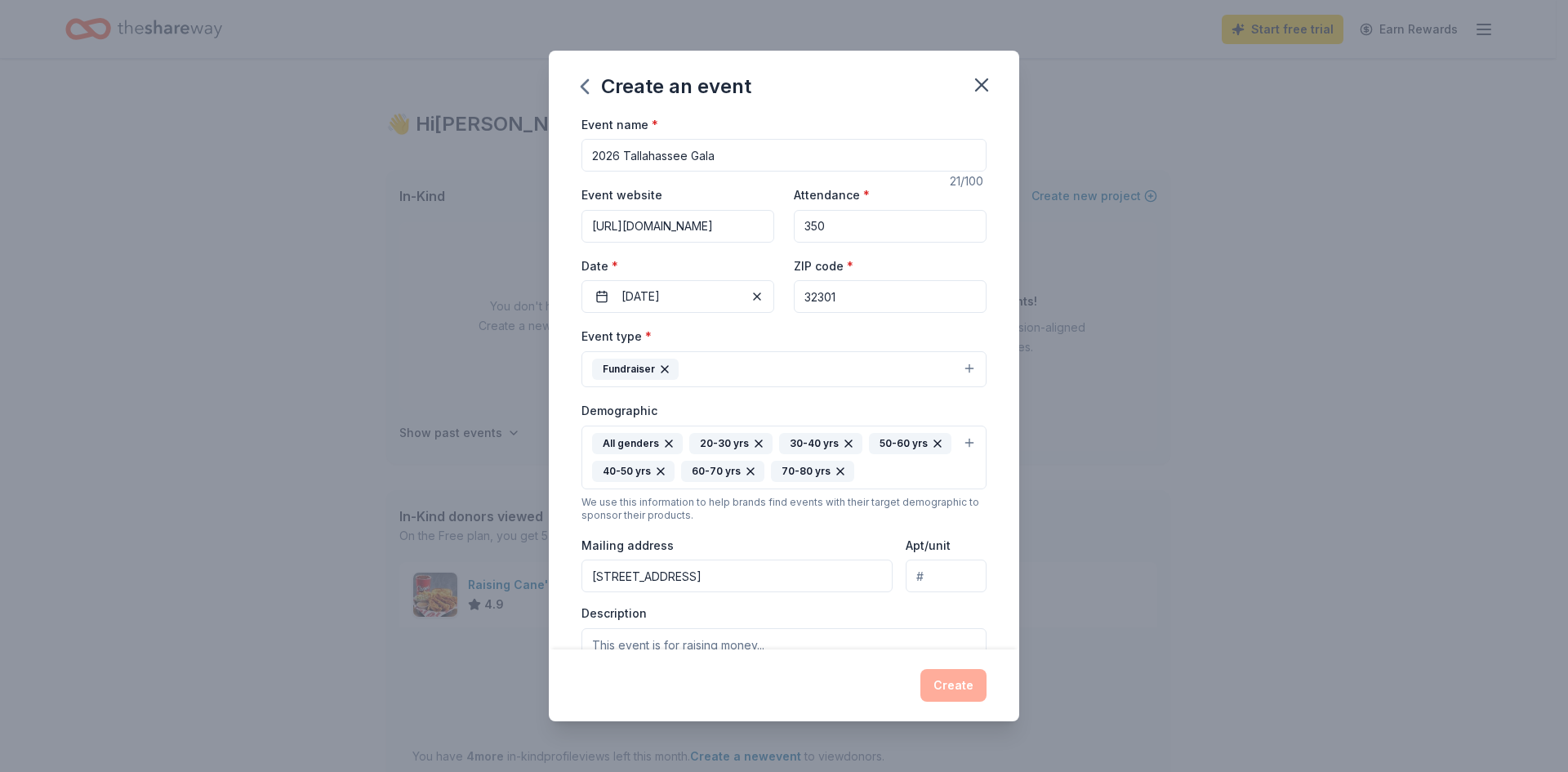
type input "[STREET_ADDRESS]"
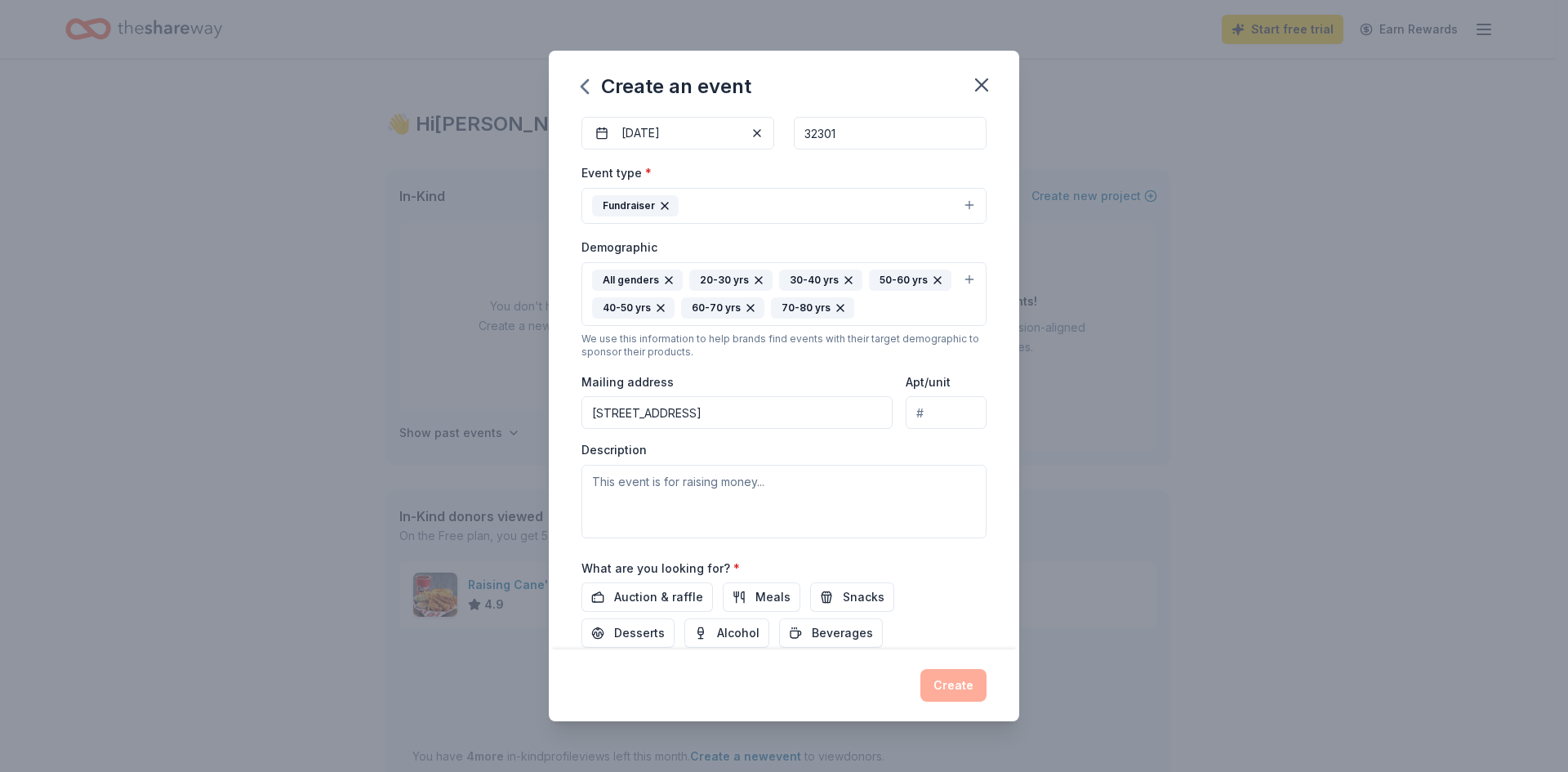
scroll to position [246, 0]
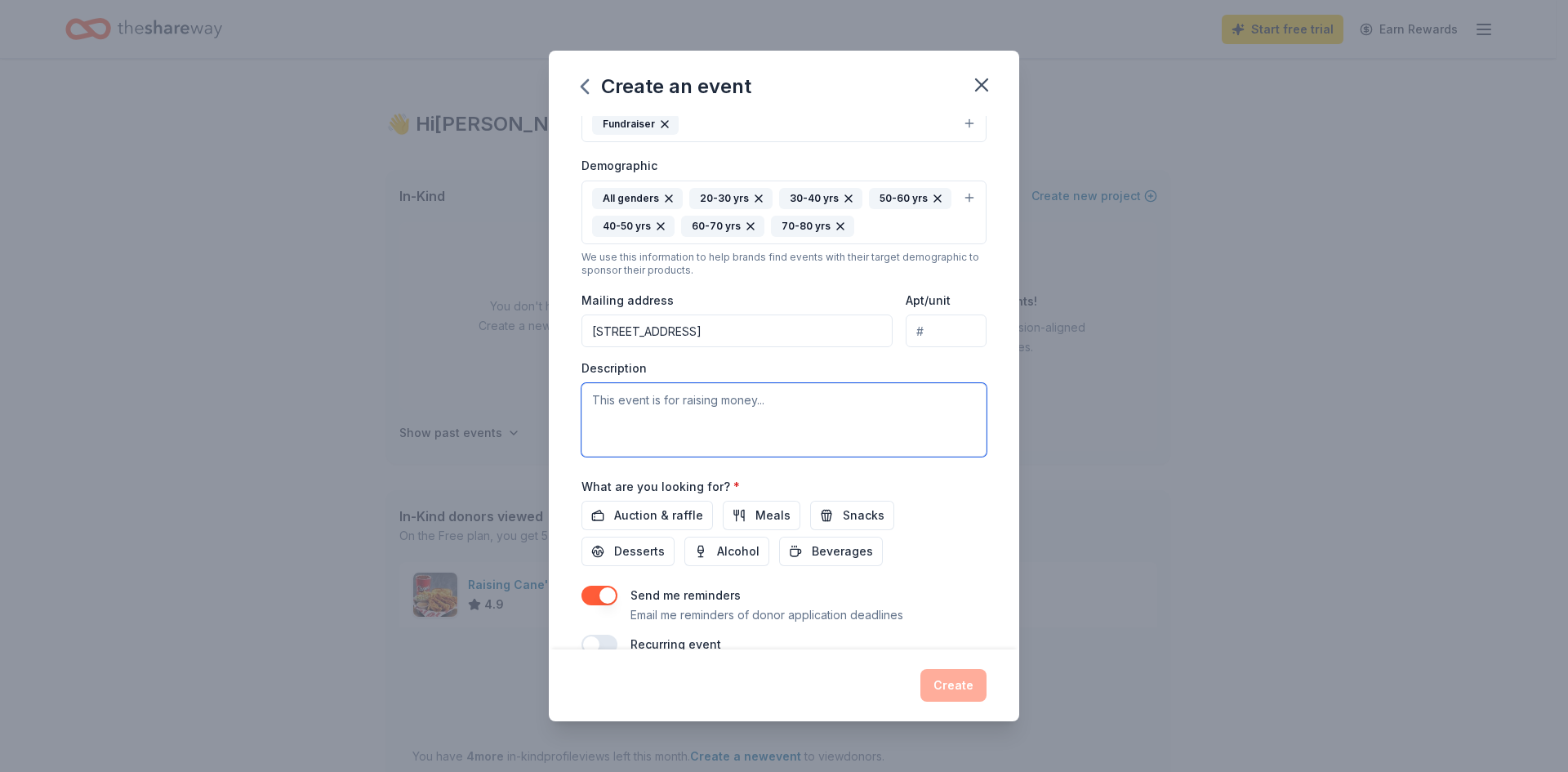
click at [784, 393] on textarea at bounding box center [784, 419] width 405 height 74
paste textarea "Loremips Dolorsi am con adipisc elits doeius temporincidi utlaboree do magnaali…"
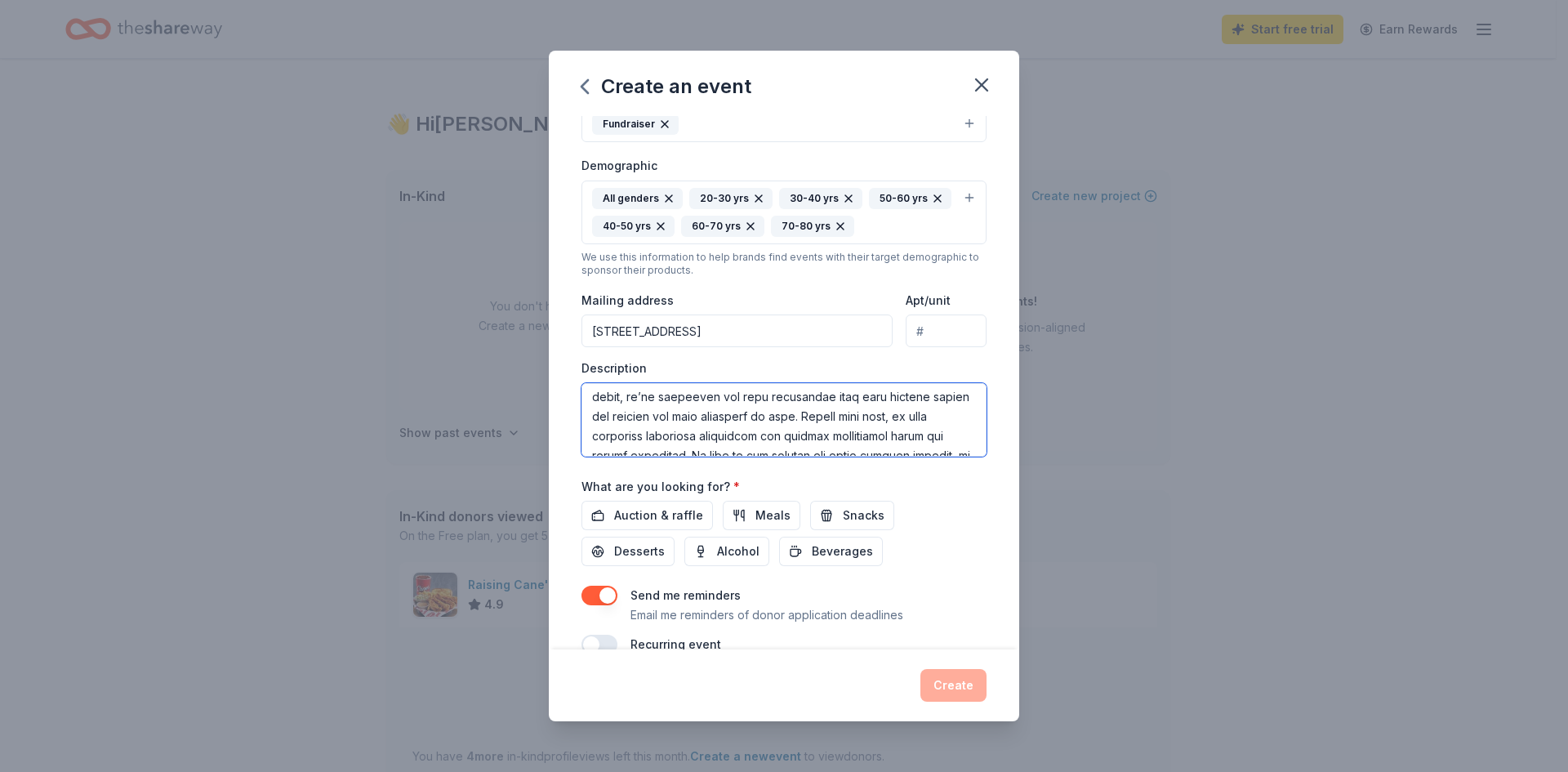
scroll to position [0, 0]
click at [839, 406] on textarea at bounding box center [784, 419] width 405 height 74
click at [942, 410] on textarea at bounding box center [784, 419] width 405 height 74
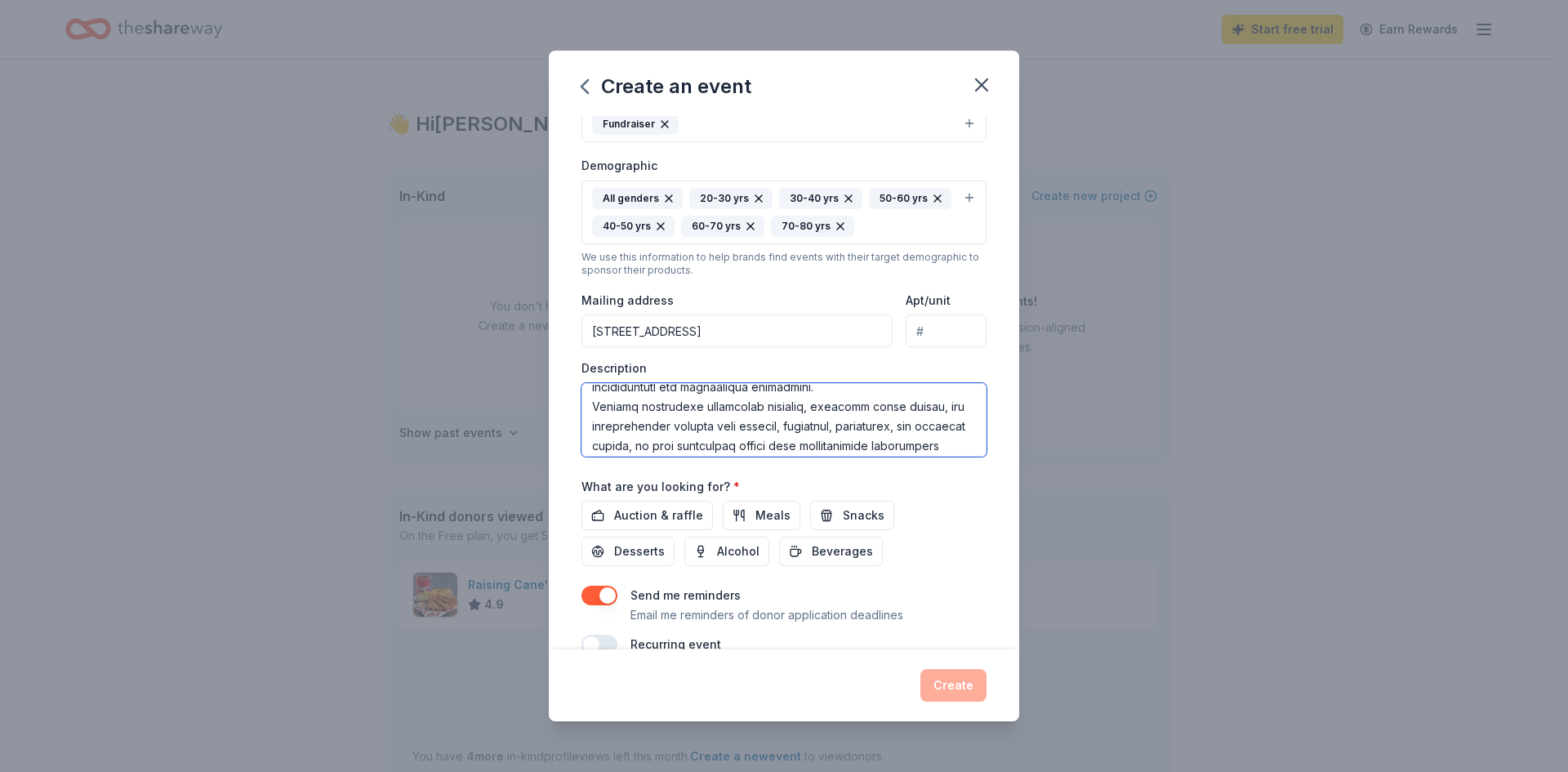
click at [941, 394] on textarea at bounding box center [784, 419] width 405 height 74
click at [710, 418] on textarea at bounding box center [784, 419] width 405 height 74
click at [933, 399] on textarea at bounding box center [784, 419] width 405 height 74
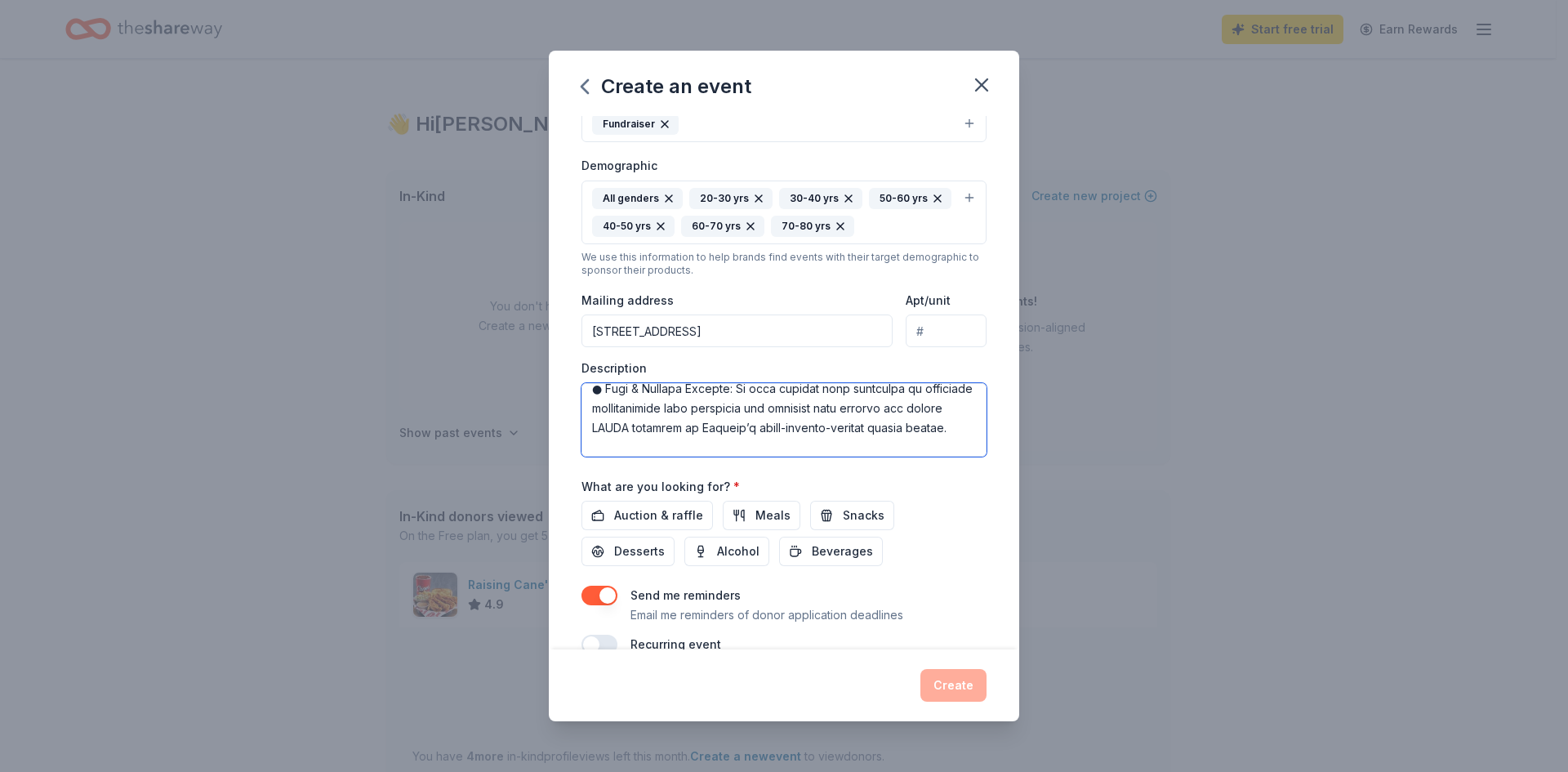
scroll to position [769, 0]
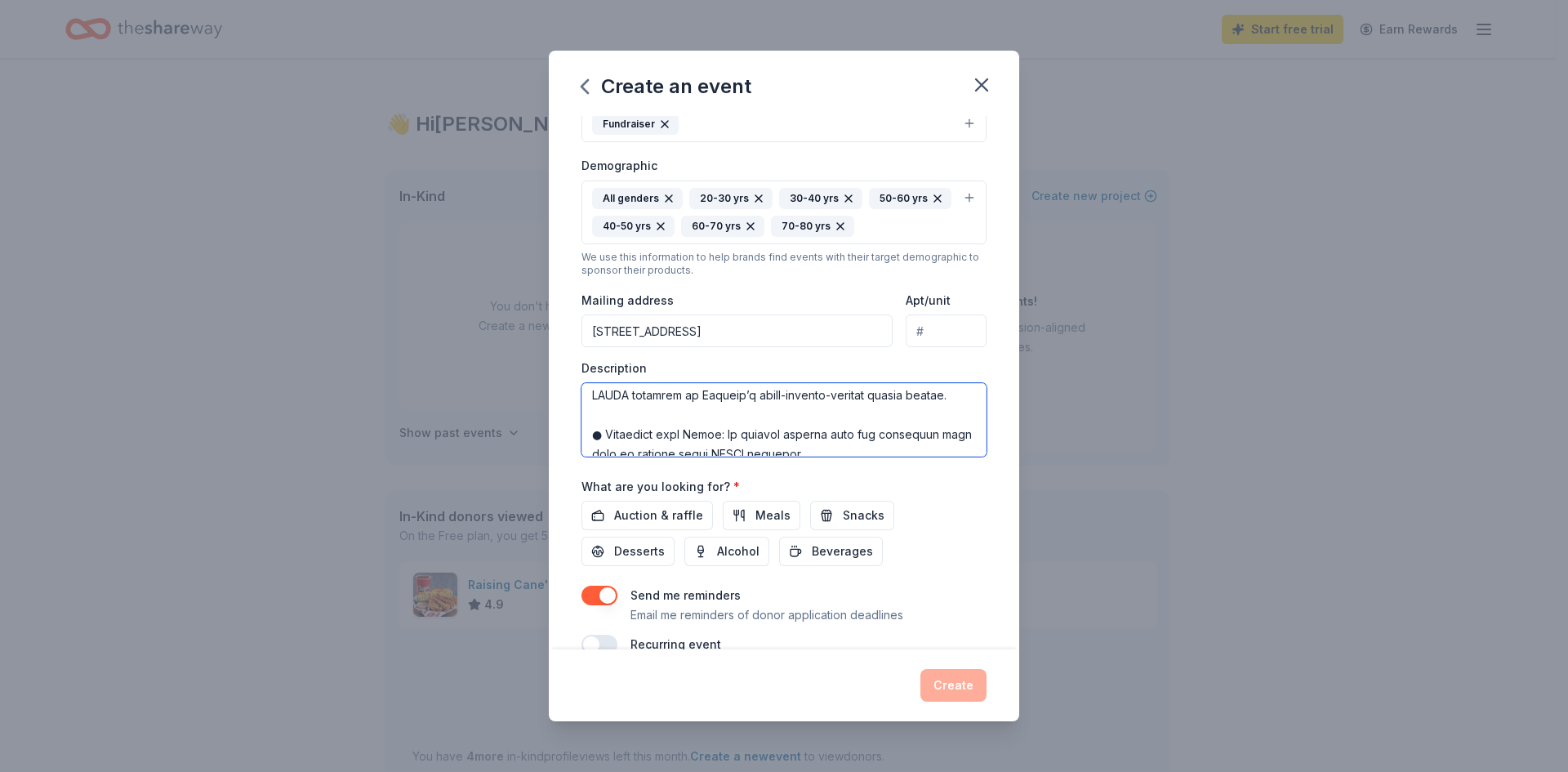
click at [782, 430] on textarea at bounding box center [784, 419] width 405 height 74
click at [855, 409] on textarea at bounding box center [784, 419] width 405 height 74
click at [949, 404] on textarea at bounding box center [784, 419] width 405 height 74
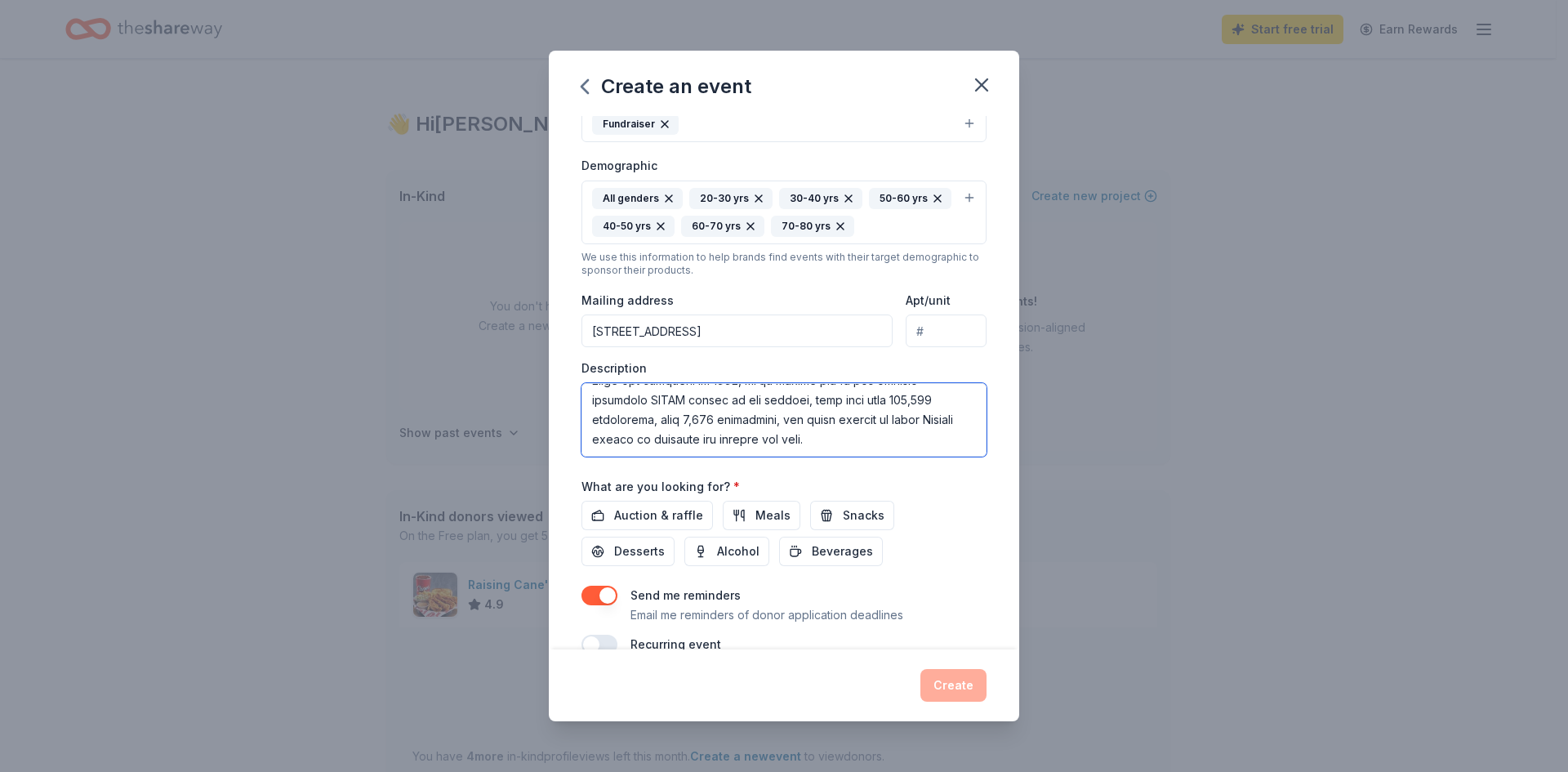
scroll to position [1078, 0]
click at [673, 445] on textarea at bounding box center [784, 419] width 405 height 74
type textarea "Lore ipsum do s ametconsec adi Elitsedd Eiusmod. Temporin Utlabor et dol magnaa…"
click at [654, 517] on span "Auction & raffle" at bounding box center [658, 515] width 89 height 19
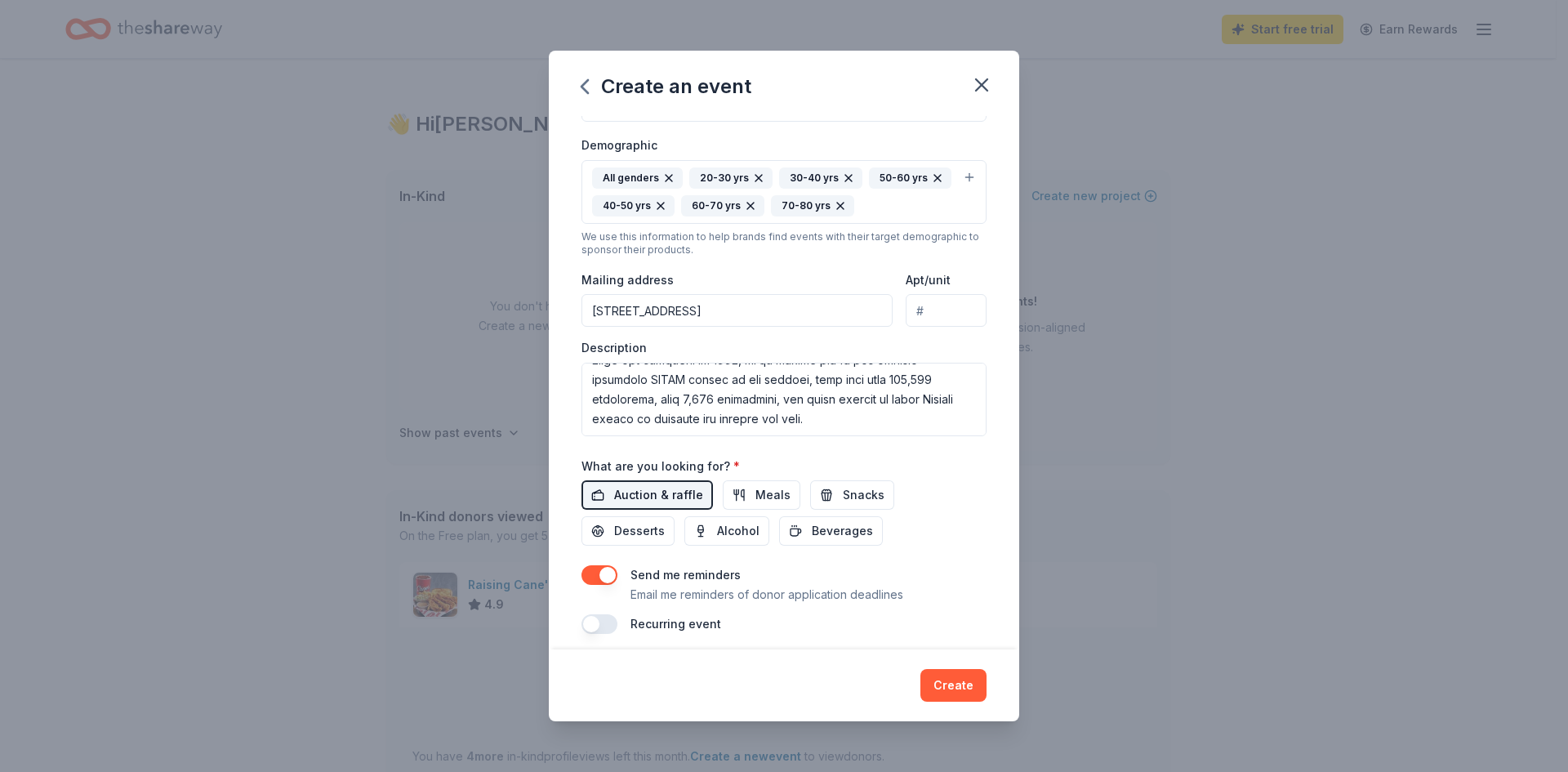
scroll to position [277, 0]
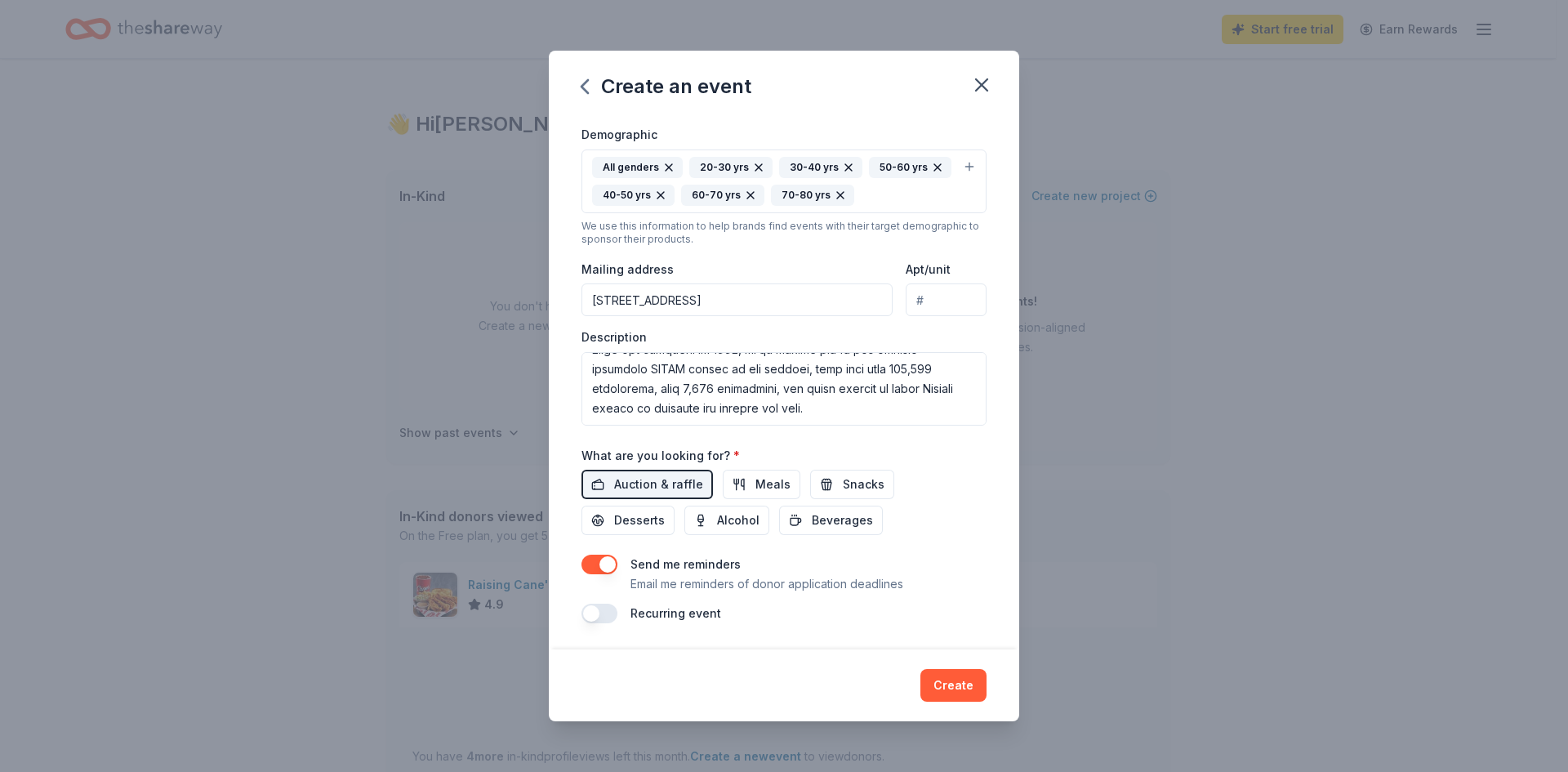
click at [590, 612] on button "button" at bounding box center [599, 612] width 36 height 19
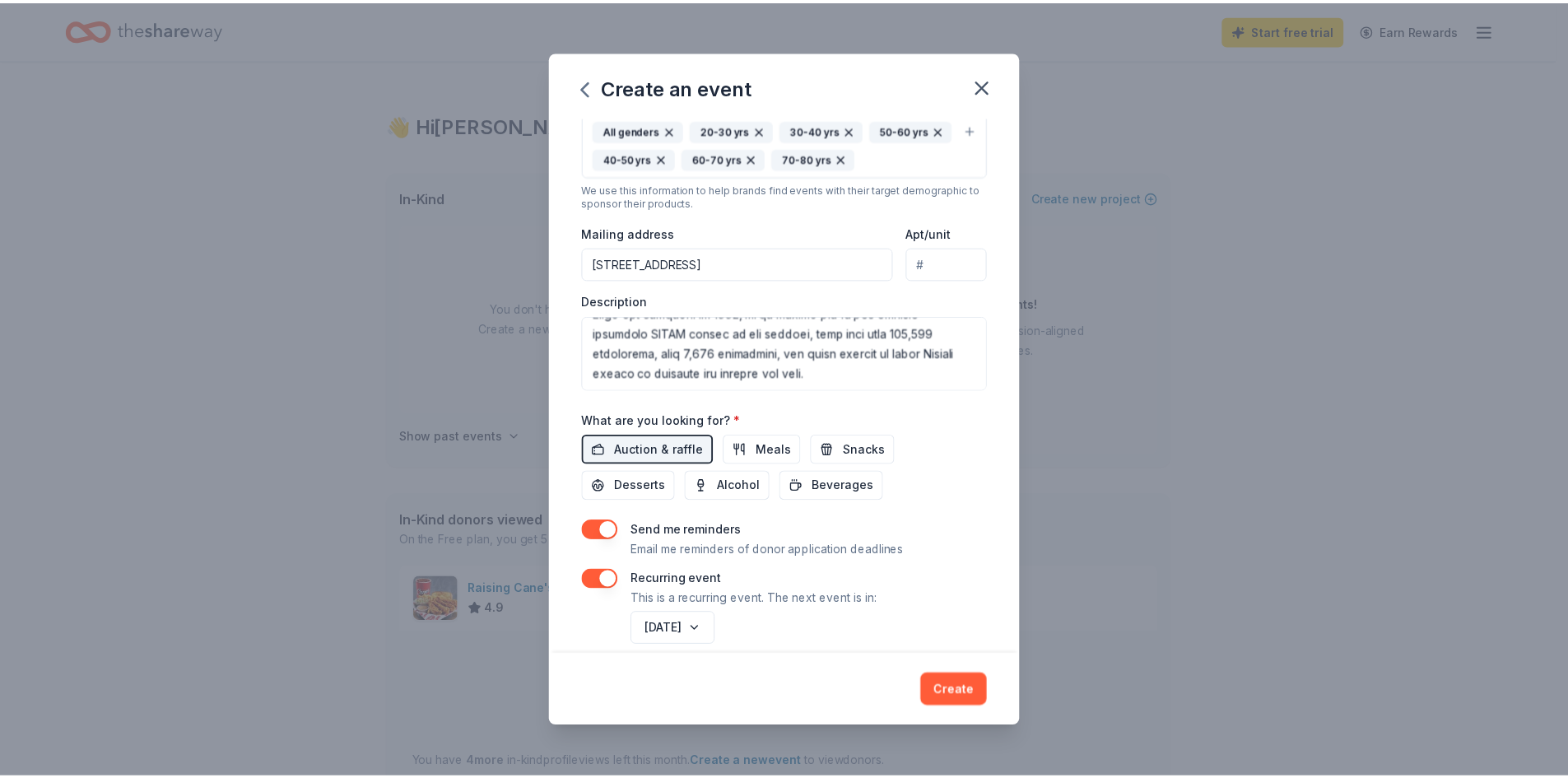
scroll to position [339, 0]
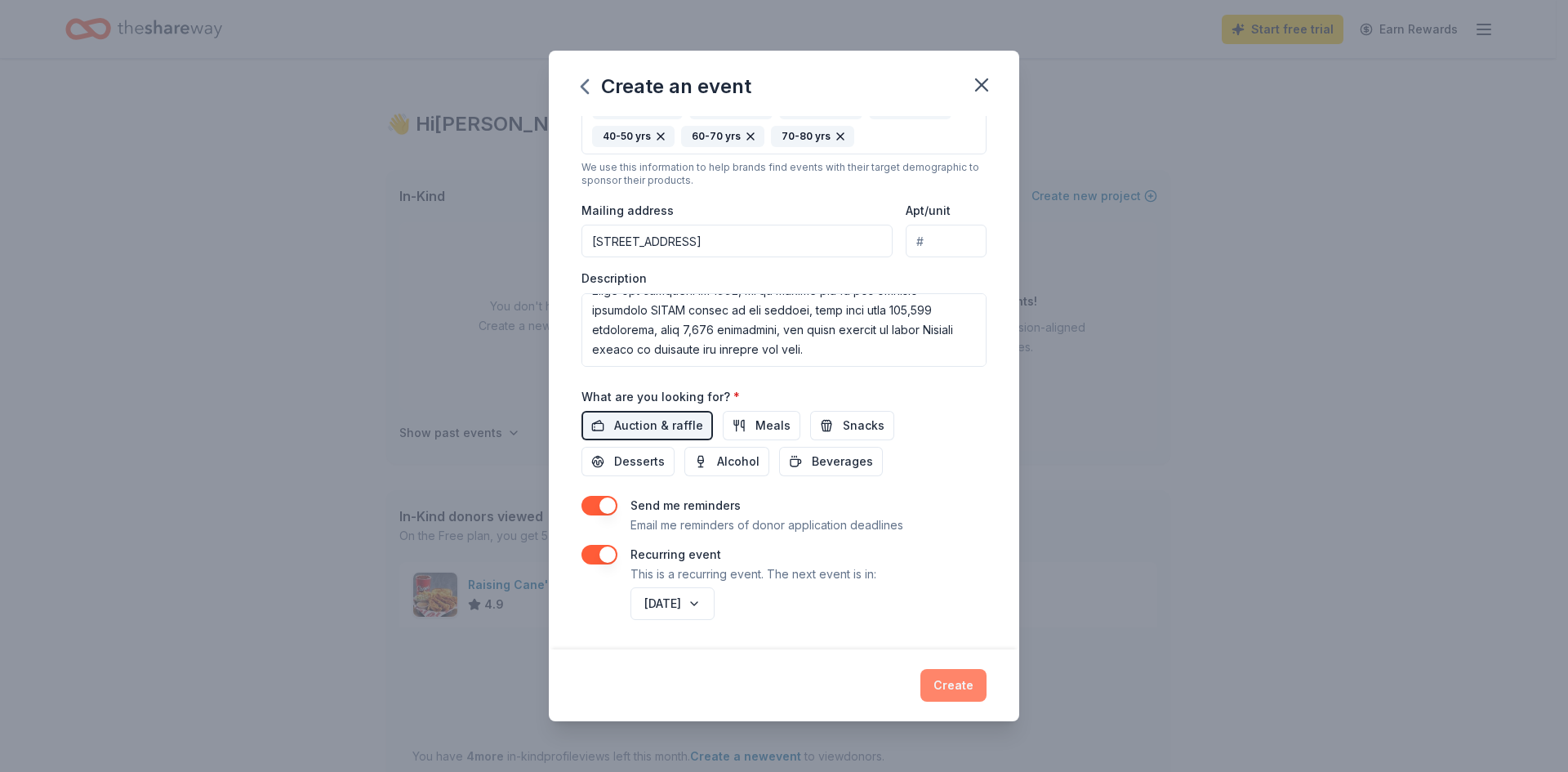
click at [950, 683] on button "Create" at bounding box center [953, 685] width 66 height 33
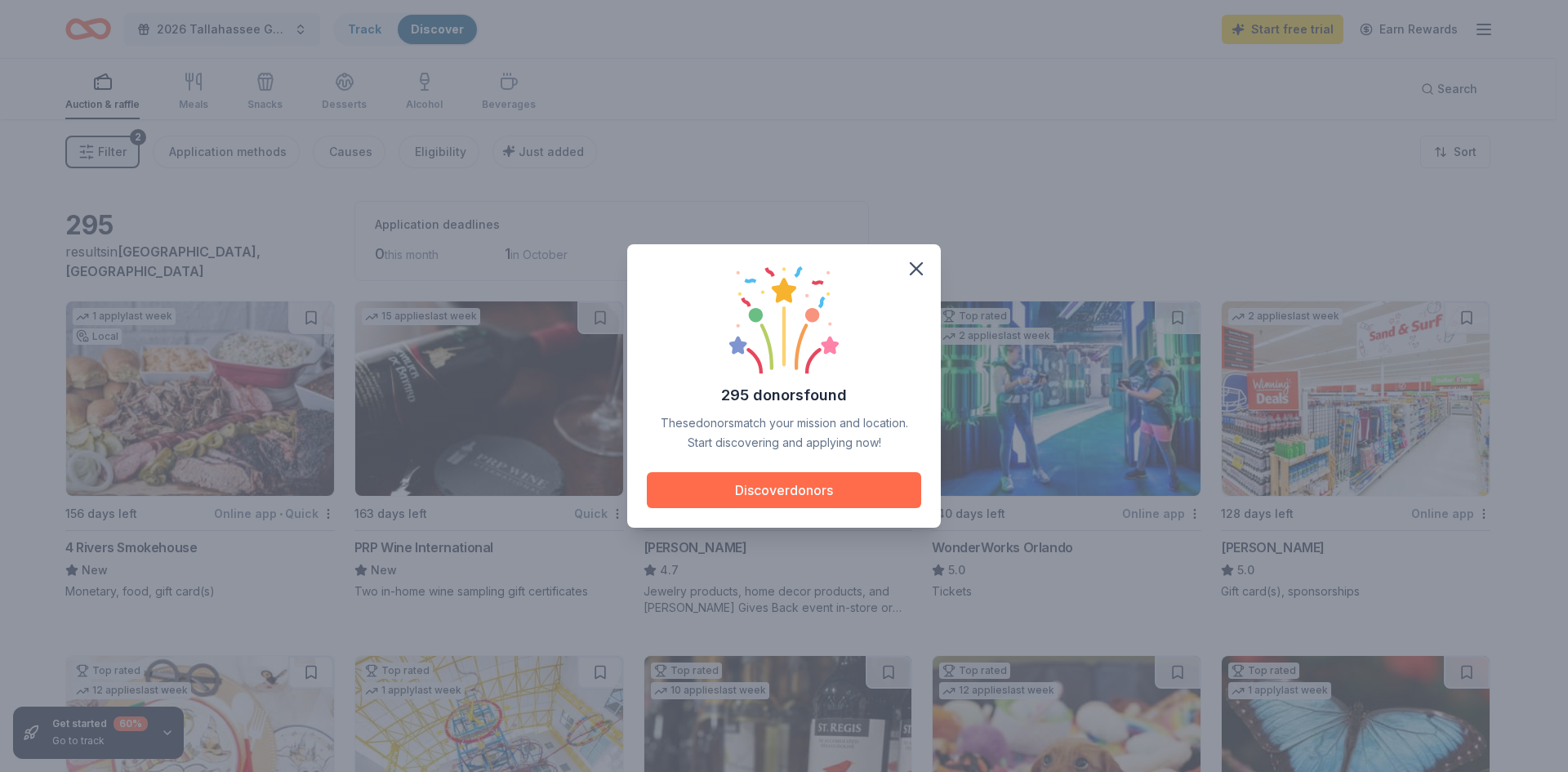
click at [809, 487] on button "Discover donors" at bounding box center [784, 490] width 274 height 36
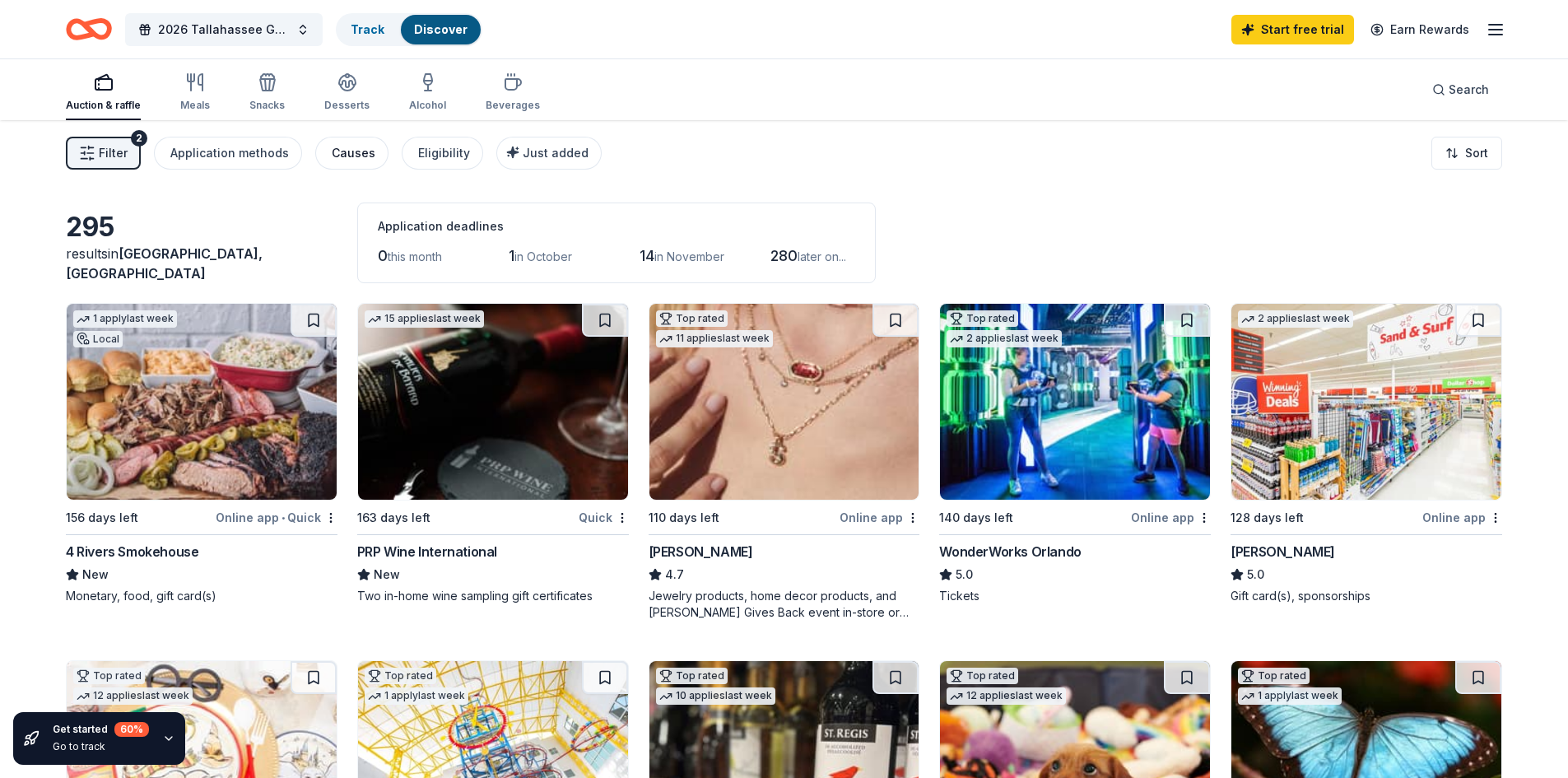
click at [351, 147] on div "Causes" at bounding box center [354, 152] width 44 height 19
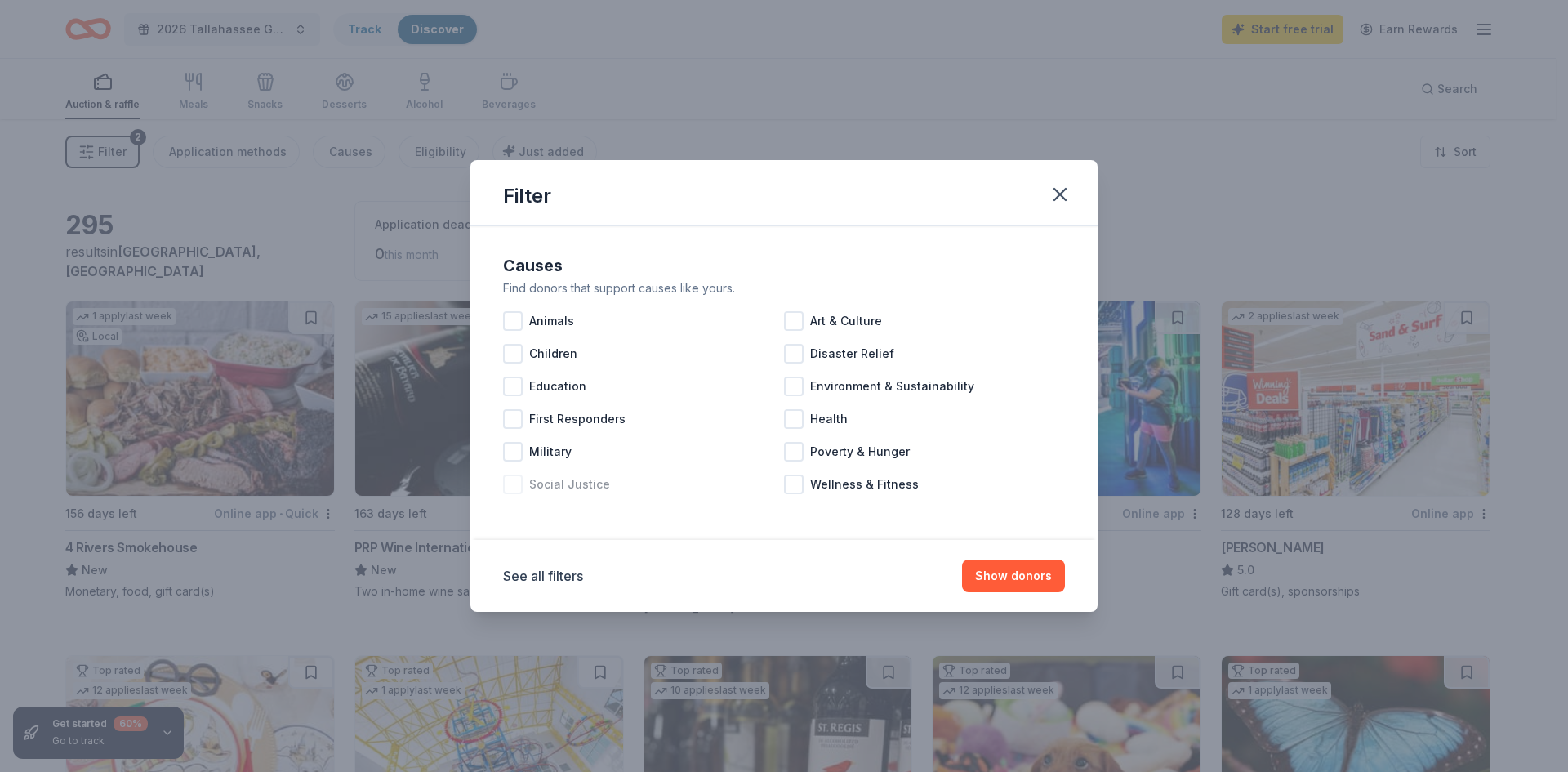
click at [516, 483] on div at bounding box center [512, 484] width 19 height 19
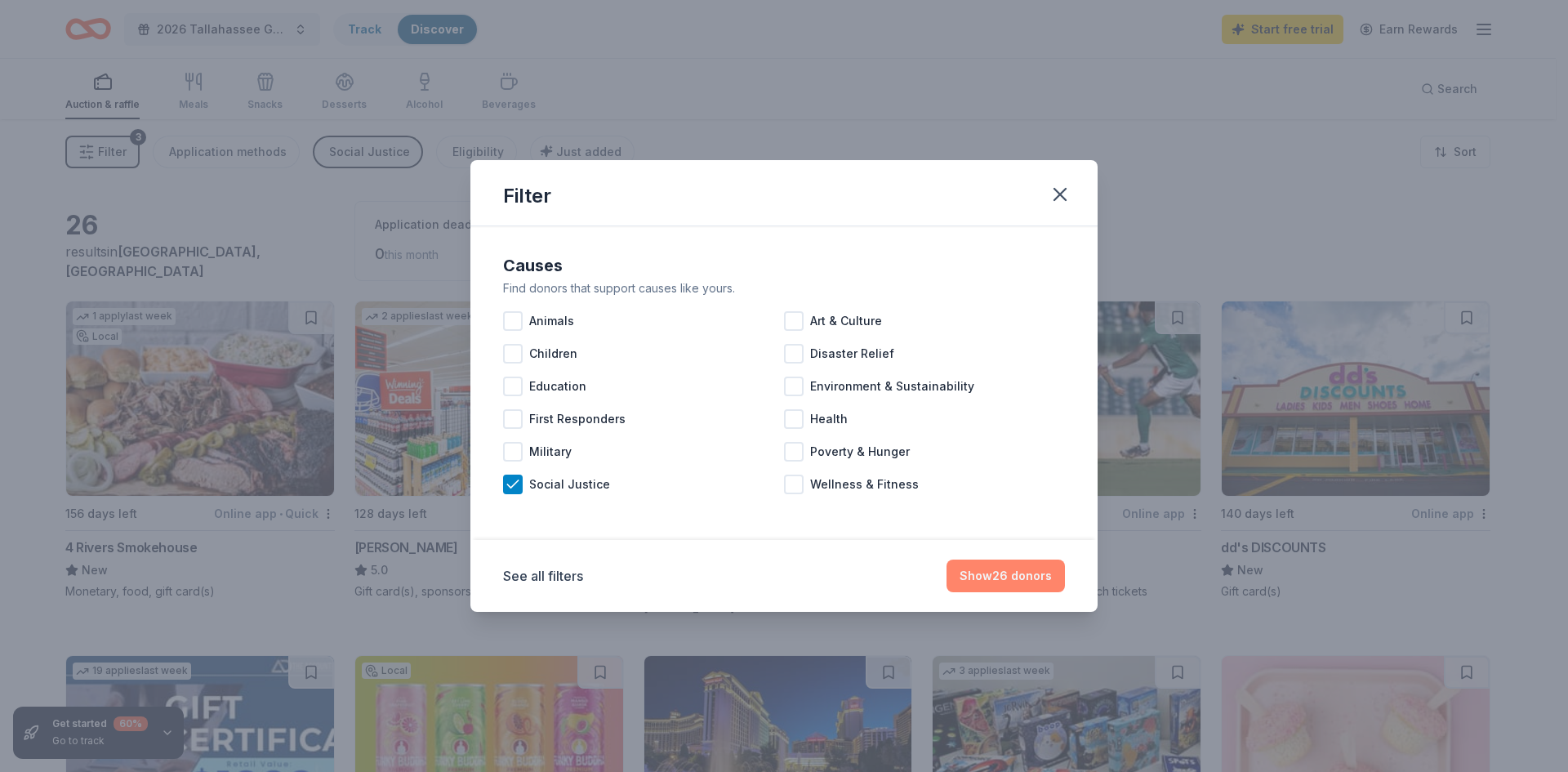
click at [995, 578] on button "Show 26 donors" at bounding box center [1006, 576] width 119 height 33
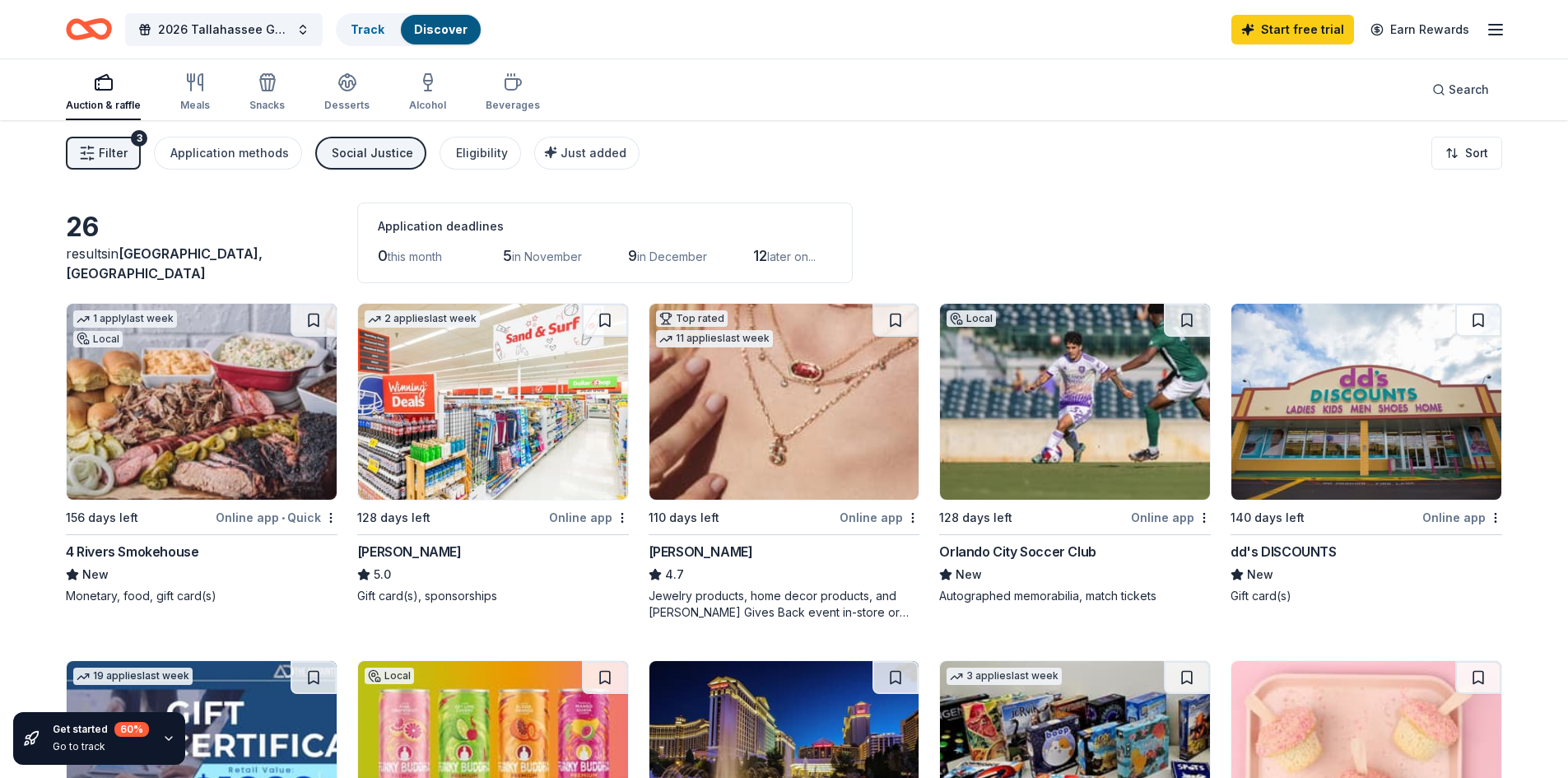
click at [368, 156] on div "Social Justice" at bounding box center [372, 152] width 82 height 19
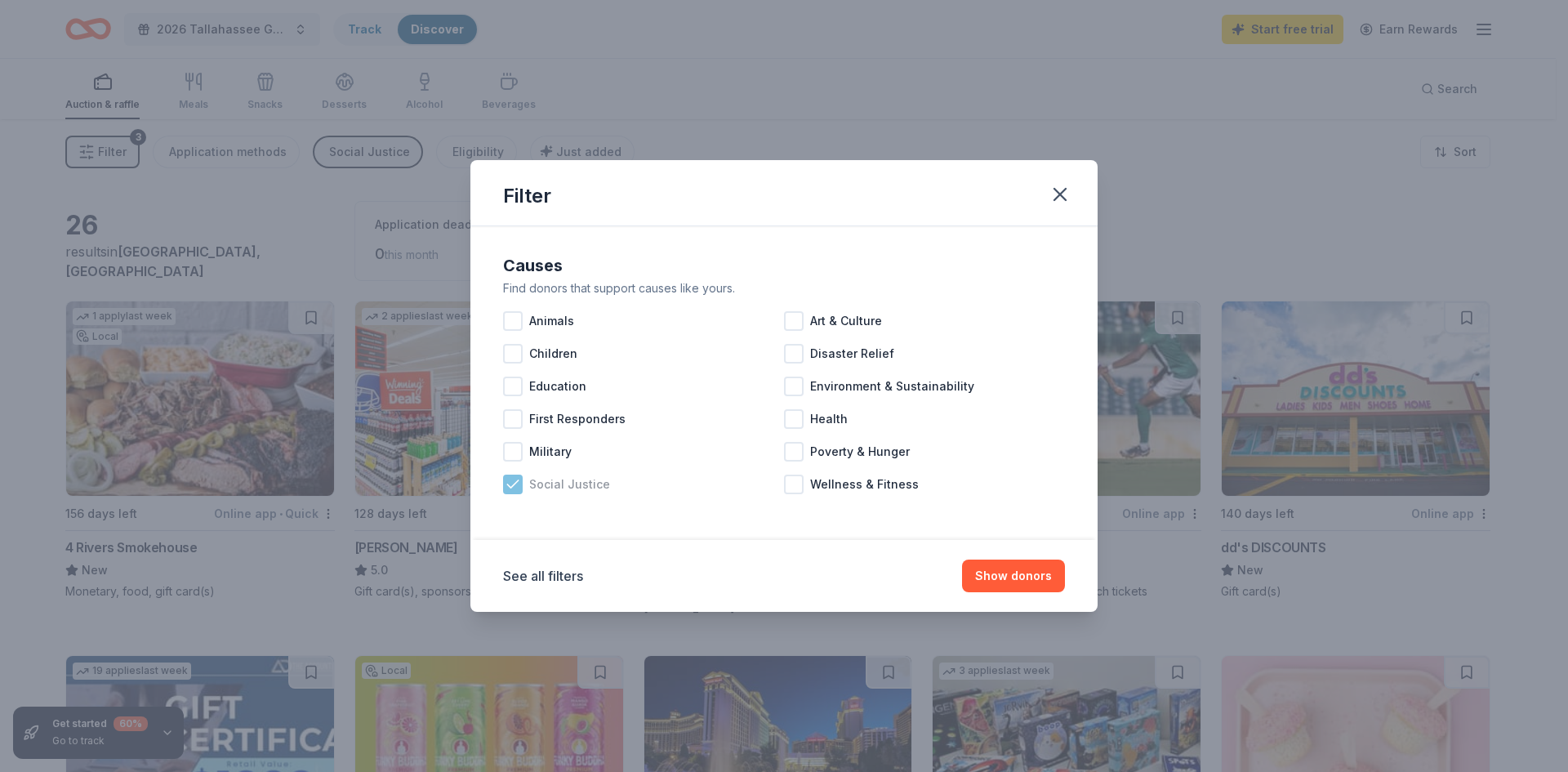
click at [515, 487] on icon at bounding box center [513, 485] width 17 height 17
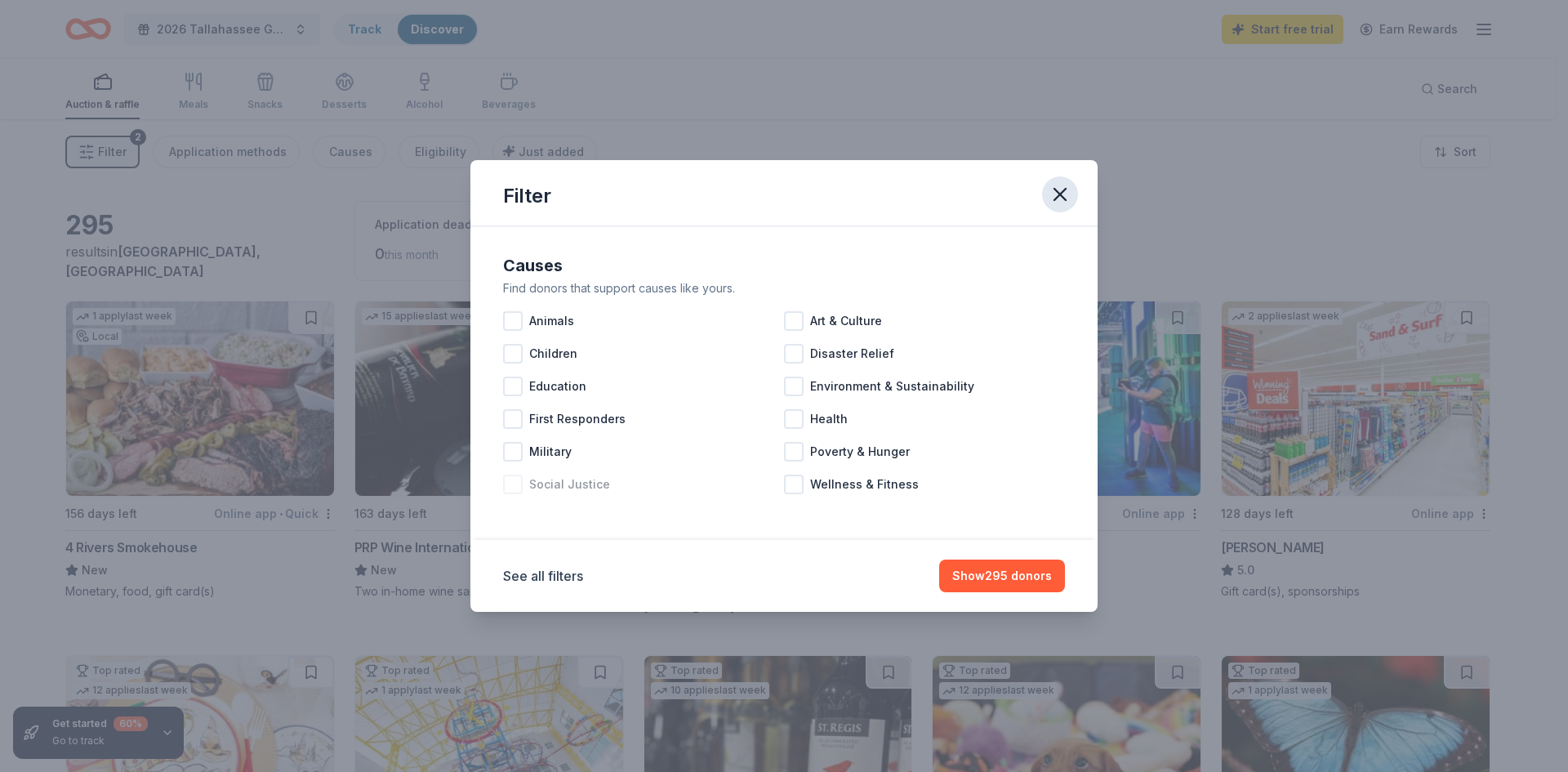
click at [1055, 200] on icon "button" at bounding box center [1060, 195] width 12 height 12
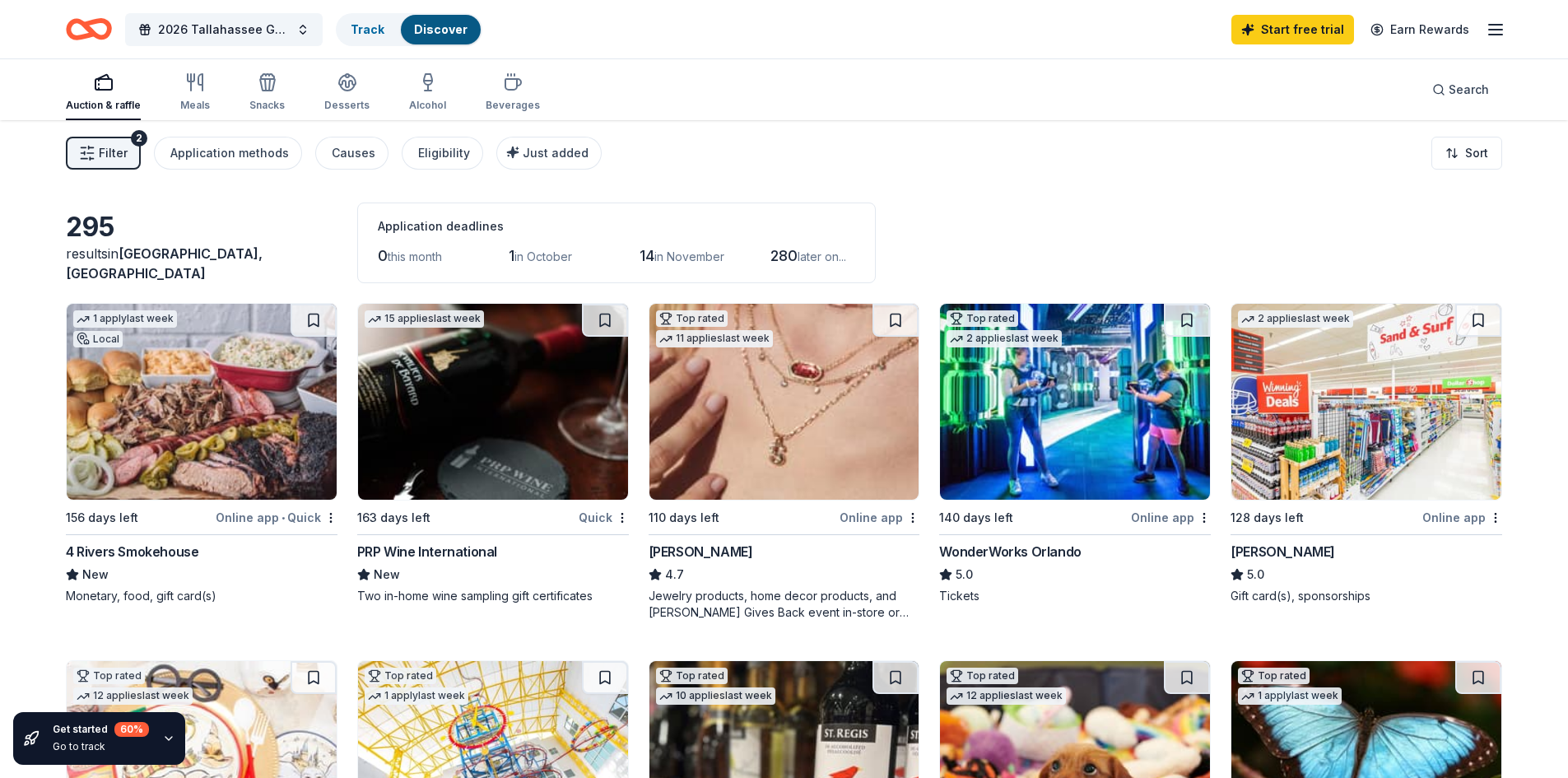
click at [103, 164] on button "Filter 2" at bounding box center [103, 152] width 75 height 33
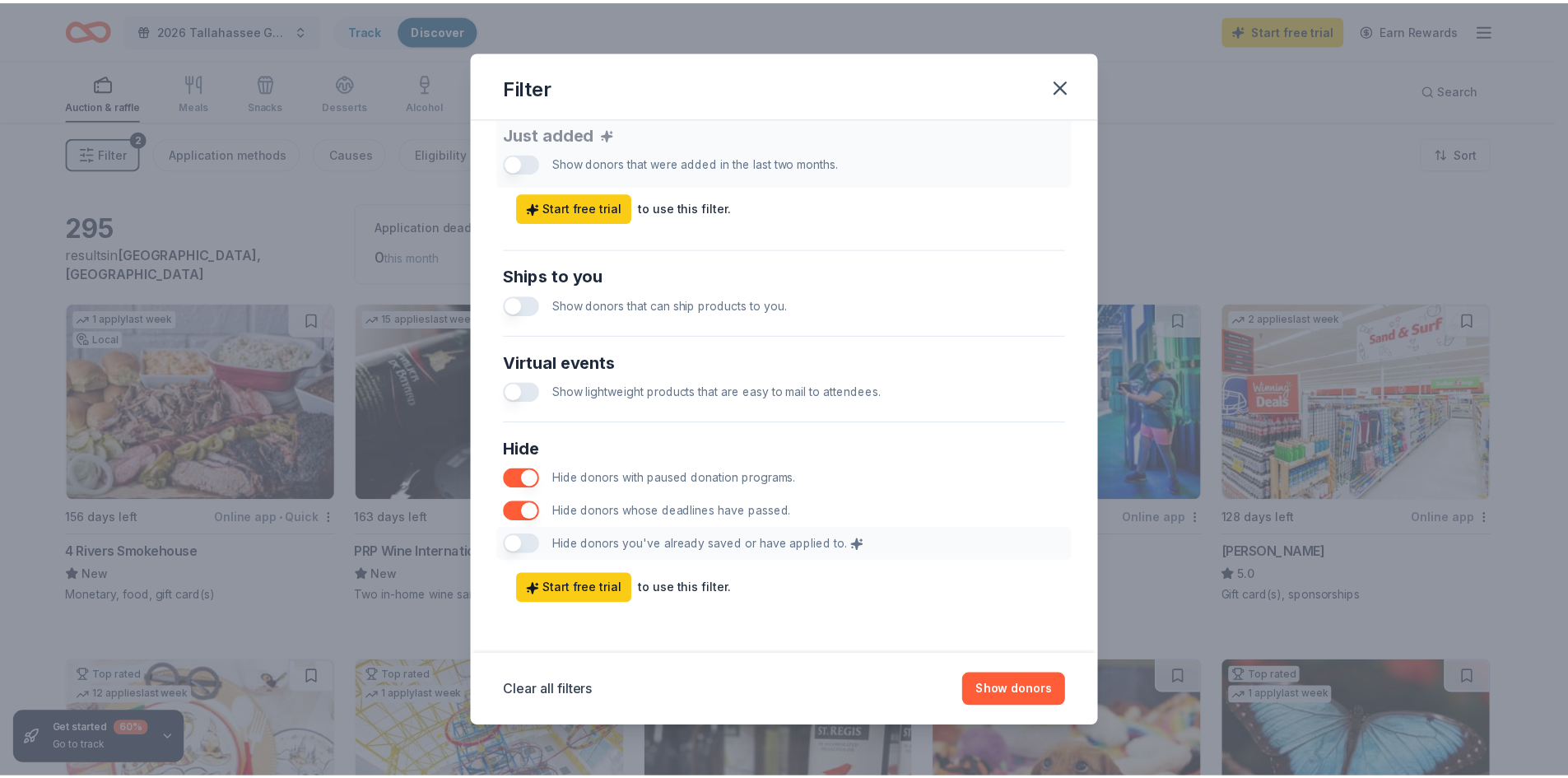
scroll to position [659, 0]
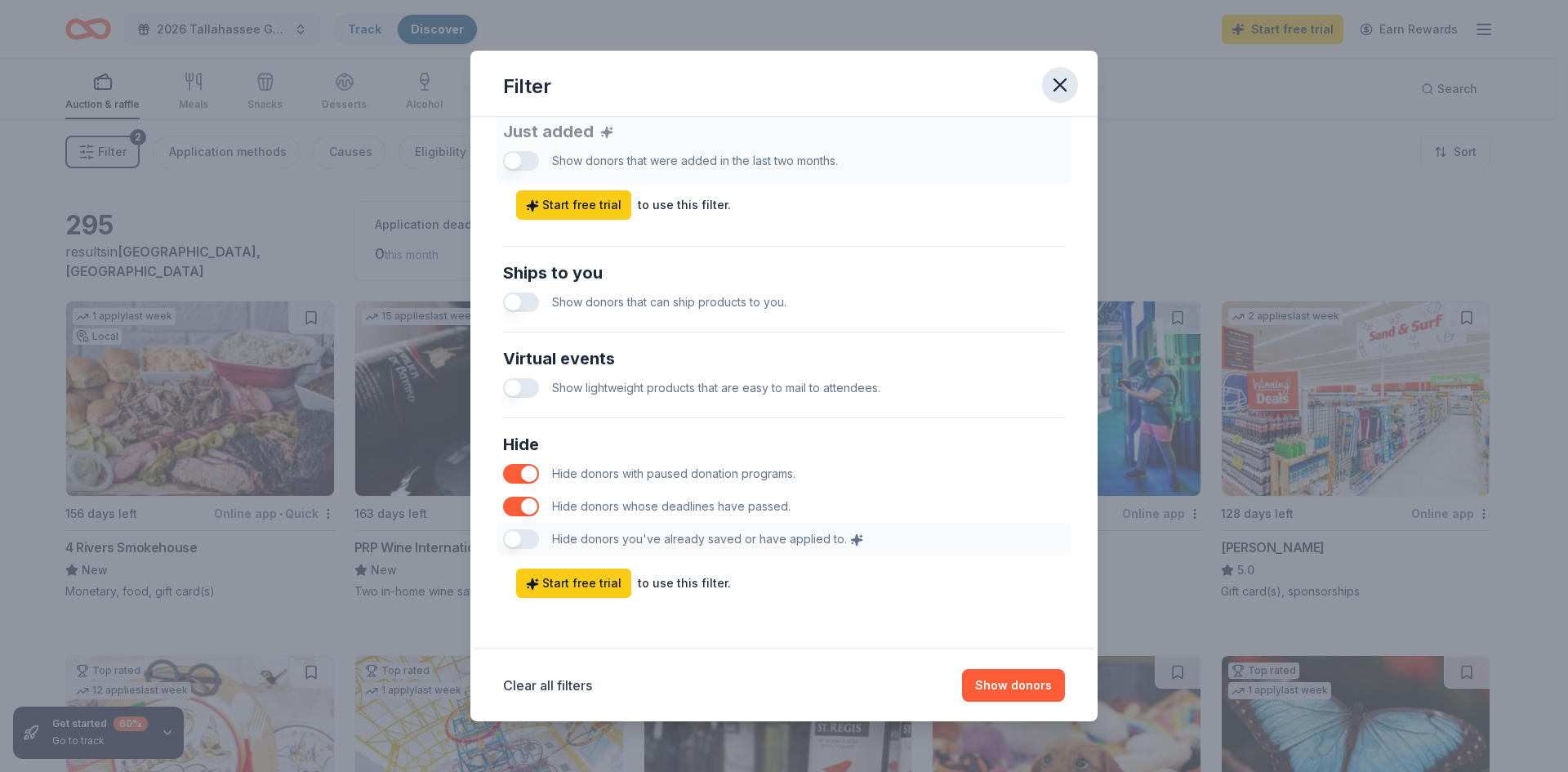
click at [1060, 82] on icon "button" at bounding box center [1059, 84] width 23 height 23
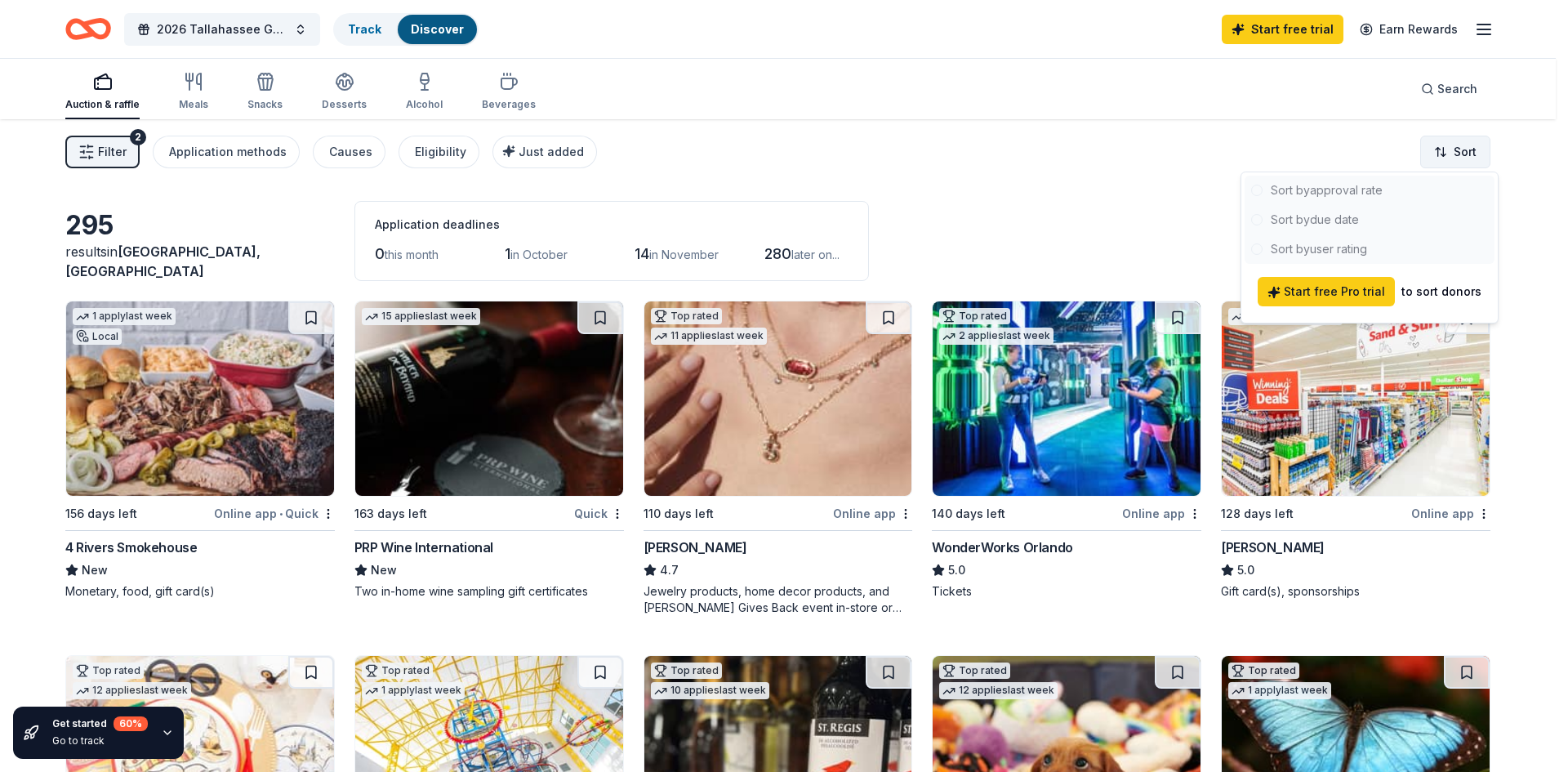
click at [1464, 150] on html "2026 Tallahassee Gala Track Discover Start free trial Earn Rewards Auction & ra…" at bounding box center [784, 386] width 1568 height 772
click at [1400, 149] on html "2026 Tallahassee Gala Track Discover Start free trial Earn Rewards Auction & ra…" at bounding box center [784, 386] width 1568 height 772
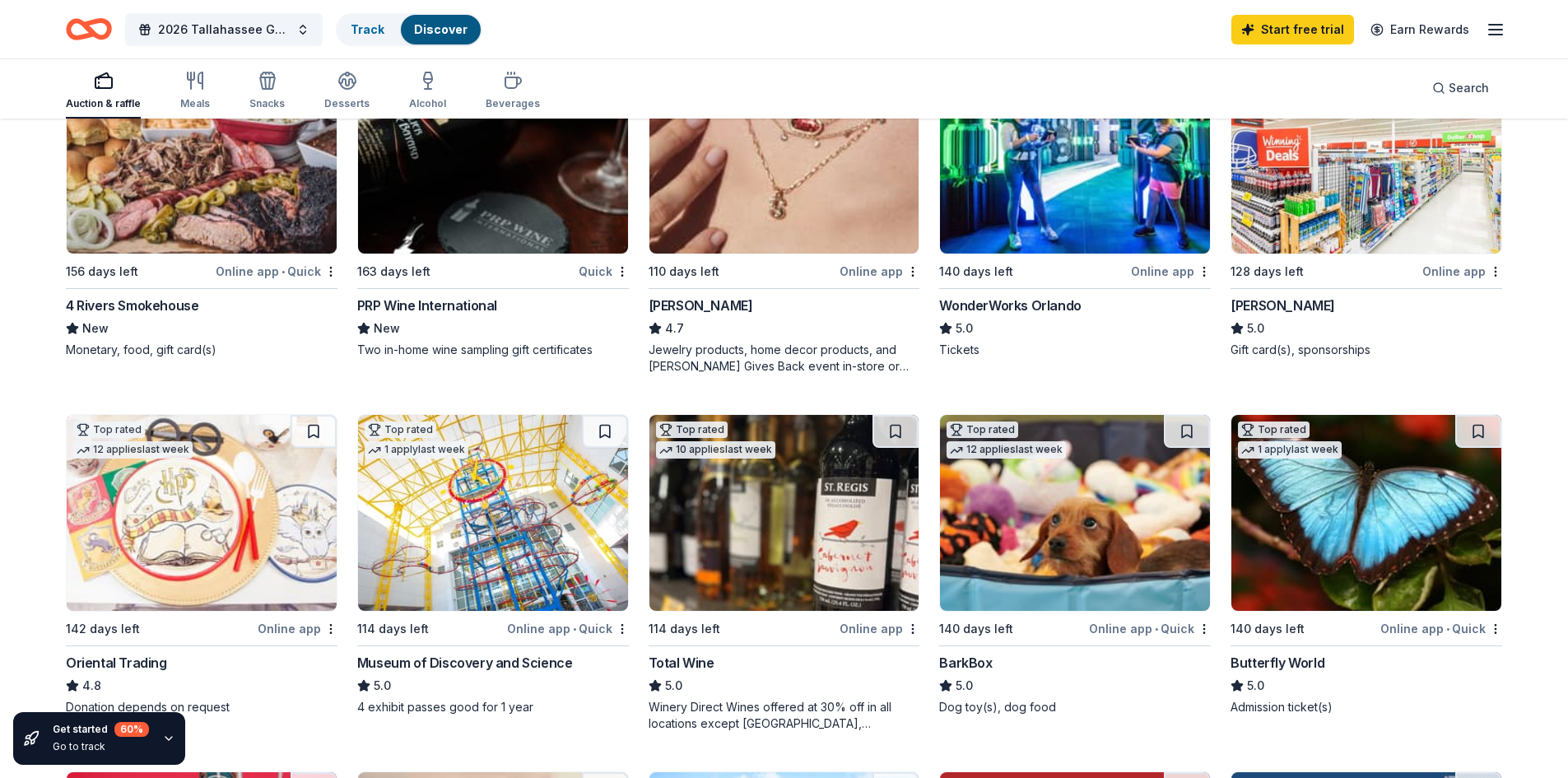
scroll to position [247, 0]
